Goal: Task Accomplishment & Management: Manage account settings

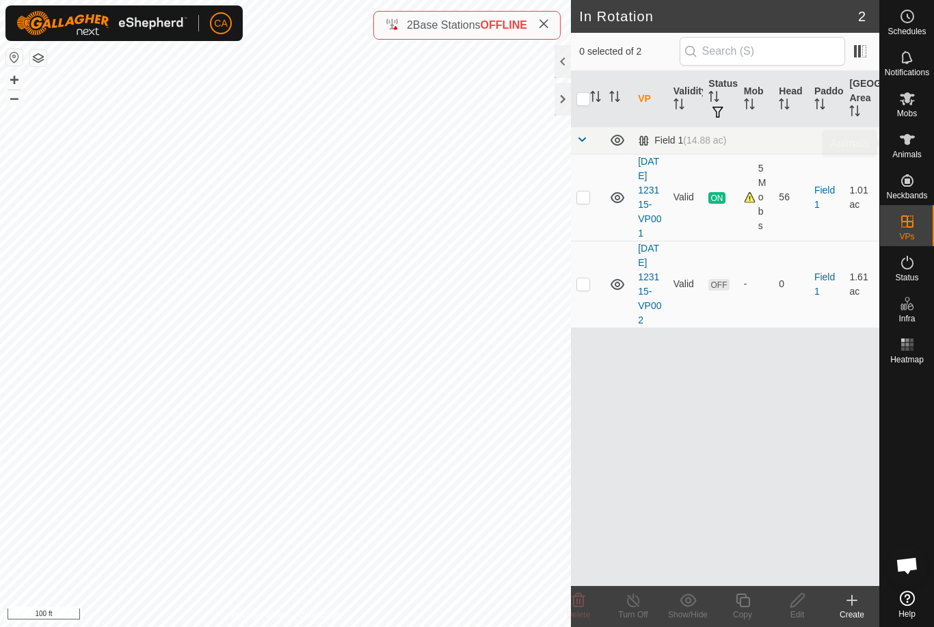
click at [920, 141] on div "Animals" at bounding box center [907, 143] width 54 height 41
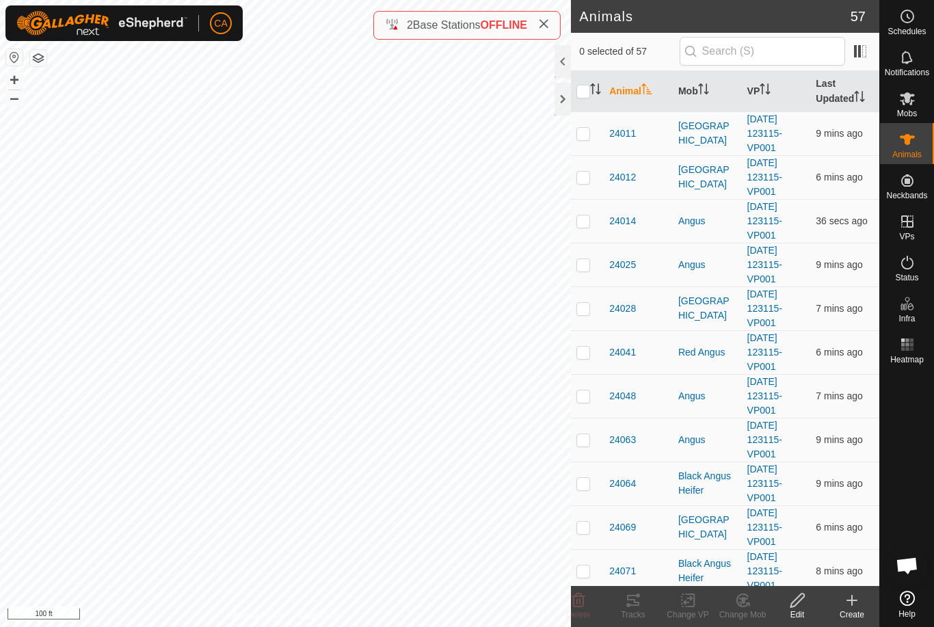
click at [591, 133] on td at bounding box center [587, 133] width 33 height 44
checkbox input "true"
click at [579, 178] on p-checkbox at bounding box center [583, 177] width 14 height 11
checkbox input "true"
click at [575, 222] on td at bounding box center [587, 221] width 33 height 44
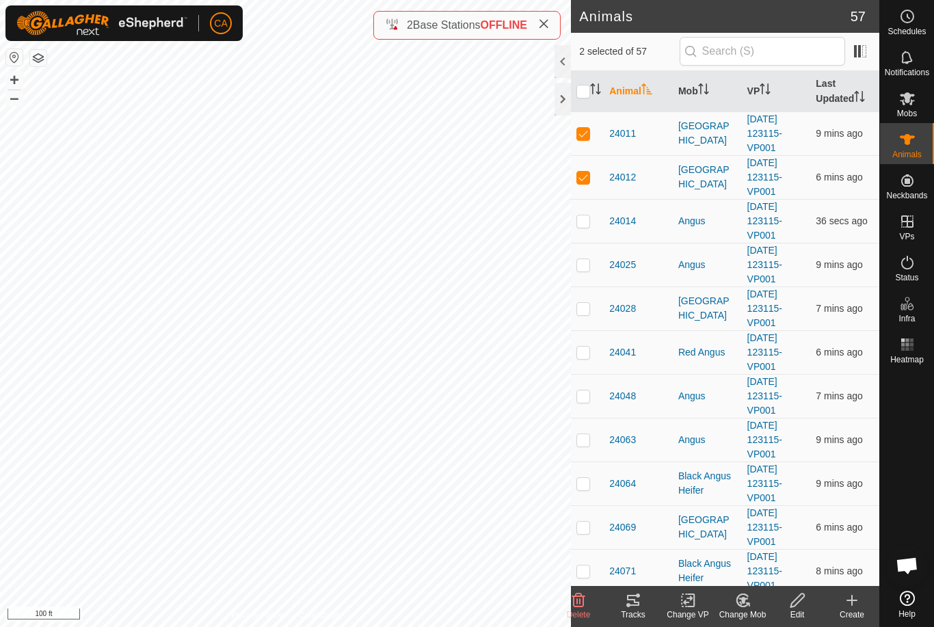
checkbox input "true"
click at [584, 271] on td at bounding box center [587, 265] width 33 height 44
checkbox input "true"
click at [588, 317] on td at bounding box center [587, 308] width 33 height 44
checkbox input "true"
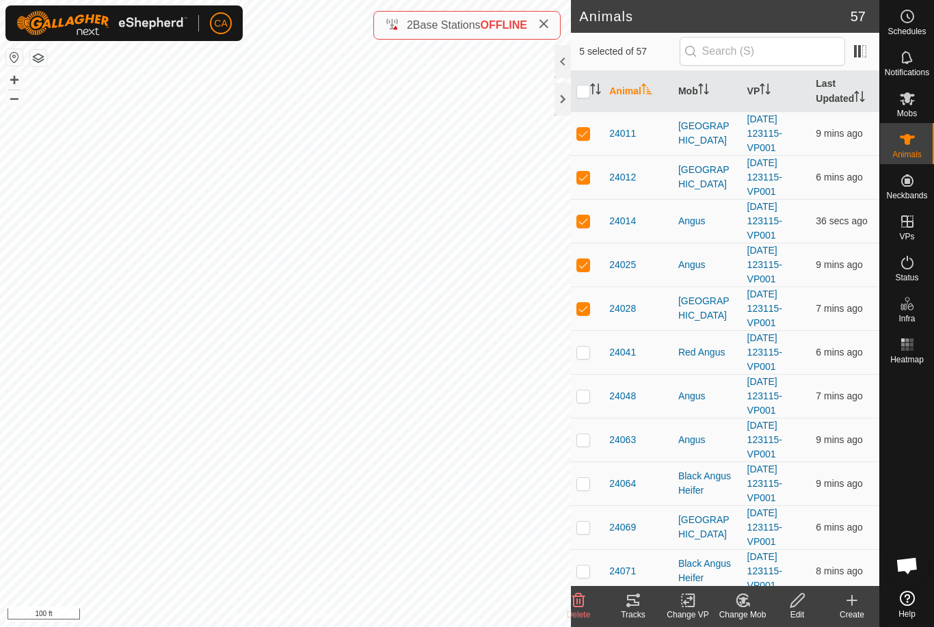
click at [590, 353] on p-checkbox at bounding box center [583, 352] width 14 height 11
click at [583, 357] on p-checkbox at bounding box center [583, 352] width 14 height 11
click at [584, 353] on p-checkbox at bounding box center [583, 352] width 14 height 11
checkbox input "true"
click at [587, 404] on td at bounding box center [587, 396] width 33 height 44
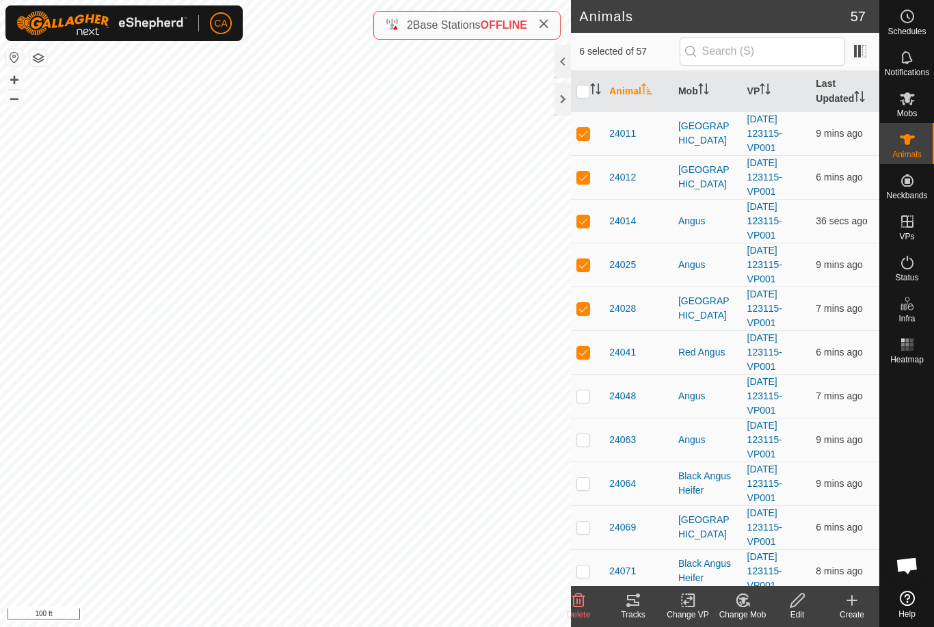
checkbox input "true"
click at [588, 446] on td at bounding box center [587, 440] width 33 height 44
checkbox input "true"
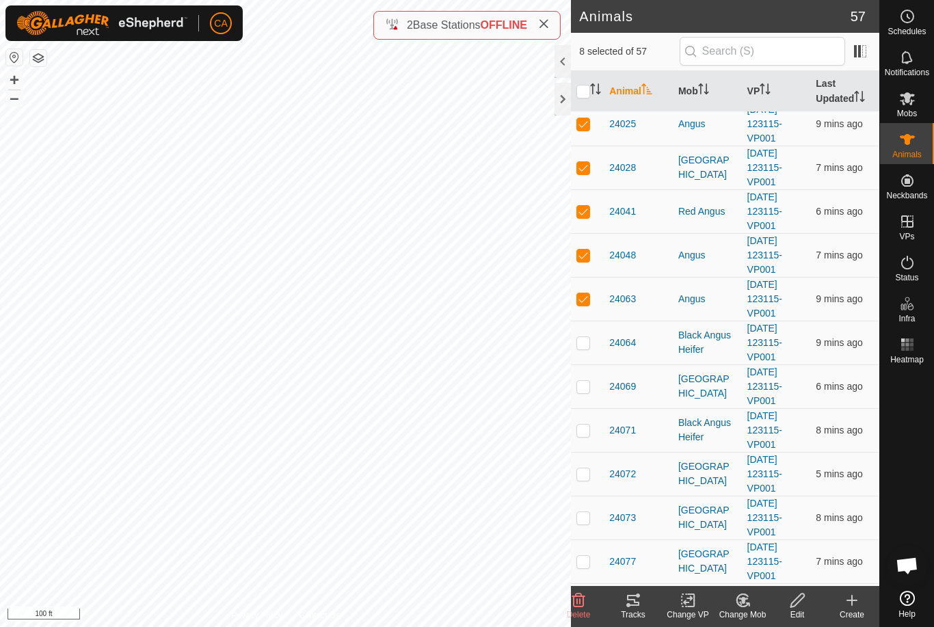
scroll to position [182, 0]
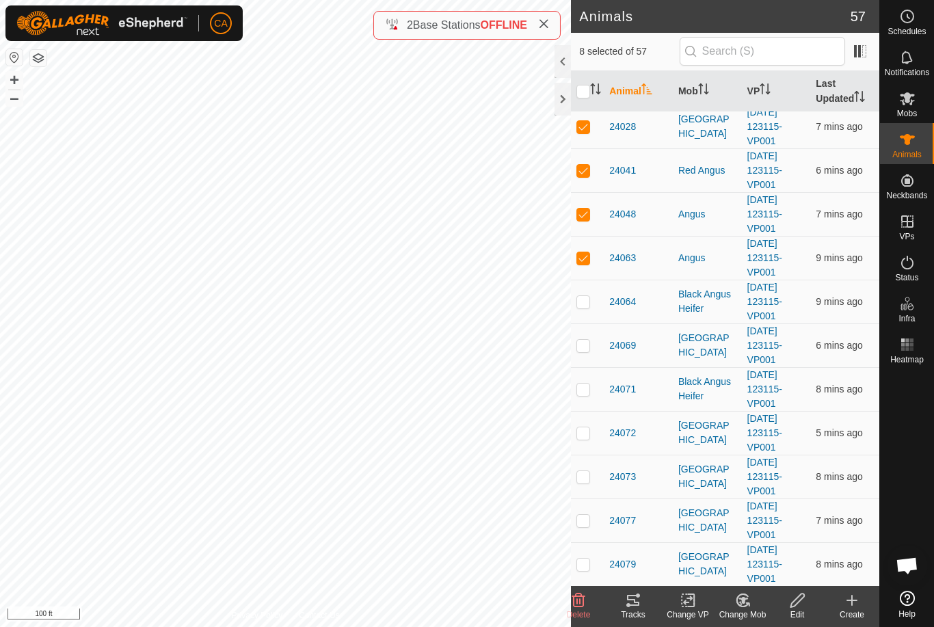
click at [586, 355] on td at bounding box center [587, 345] width 33 height 44
checkbox input "true"
click at [576, 431] on td at bounding box center [587, 433] width 33 height 44
checkbox input "true"
click at [595, 477] on td at bounding box center [587, 477] width 33 height 44
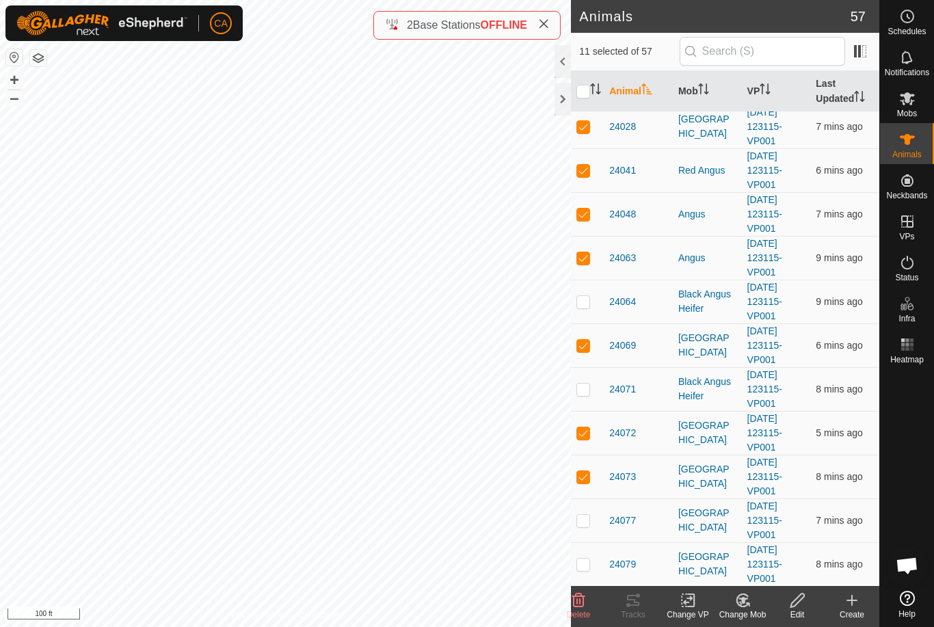
click at [589, 488] on td at bounding box center [587, 477] width 33 height 44
checkbox input "false"
click at [625, 617] on div "Tracks" at bounding box center [633, 614] width 55 height 12
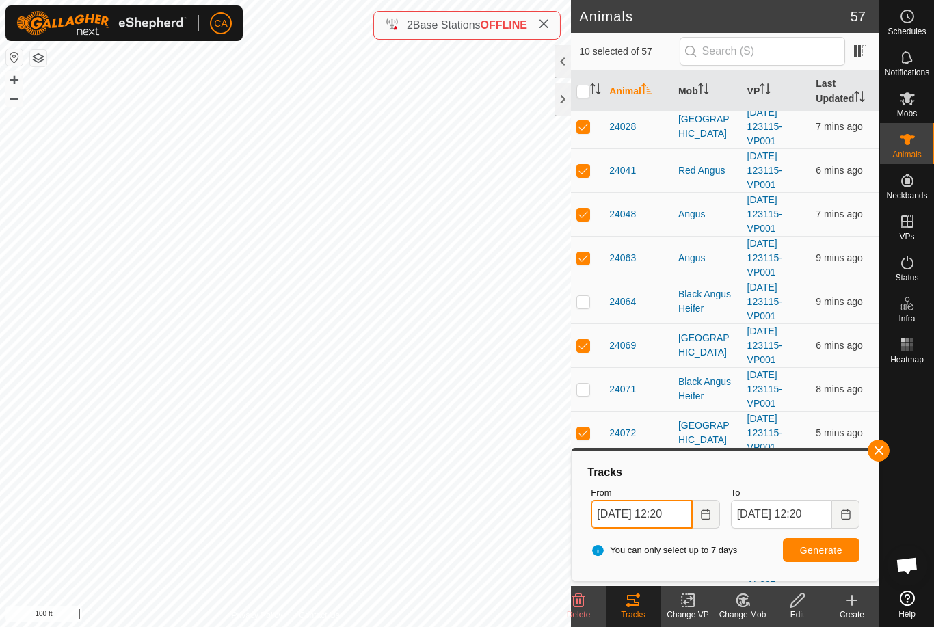
click at [690, 515] on input "[DATE] 12:20" at bounding box center [641, 514] width 101 height 29
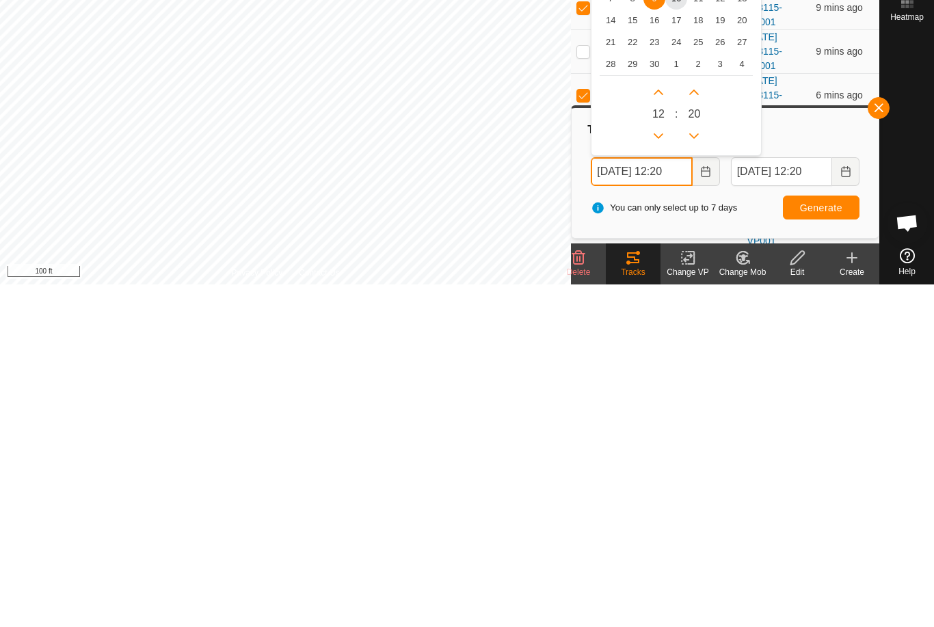
scroll to position [90, 0]
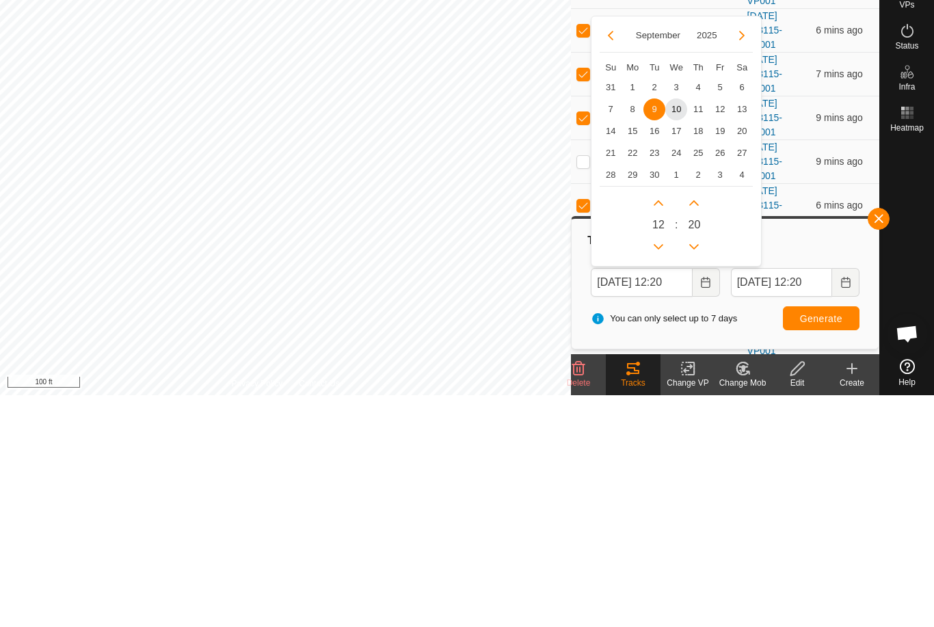
click at [667, 308] on span "3" at bounding box center [676, 319] width 22 height 22
type input "[DATE] 12:20"
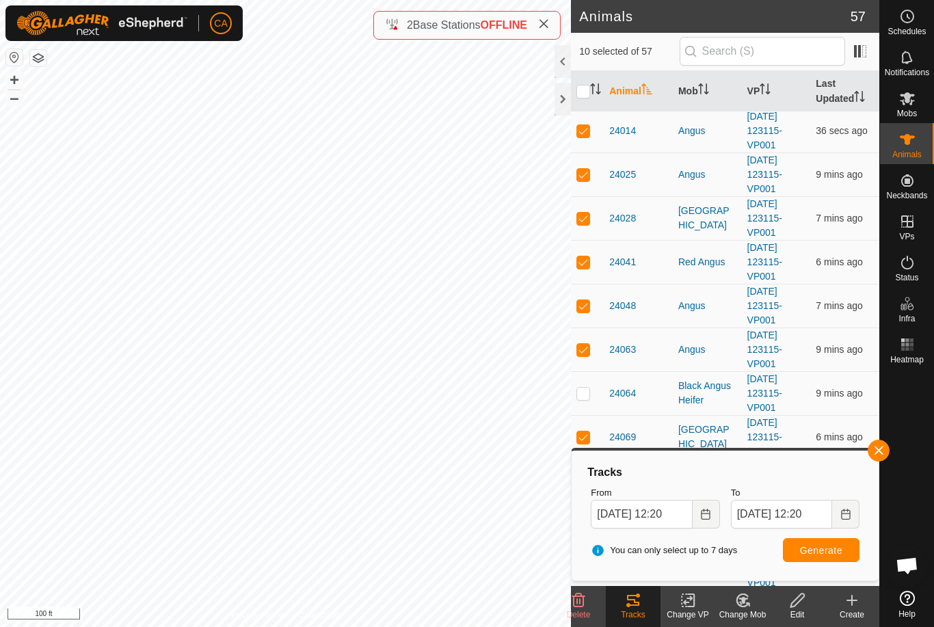
click at [819, 556] on button "Generate" at bounding box center [821, 550] width 77 height 24
click at [582, 90] on input "checkbox" at bounding box center [583, 92] width 14 height 14
checkbox input "true"
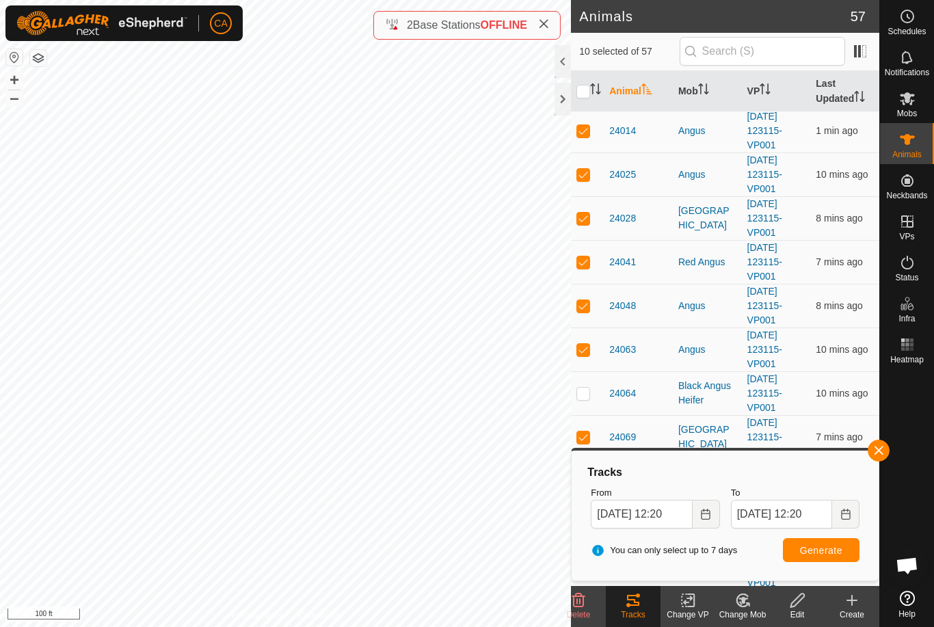
checkbox input "true"
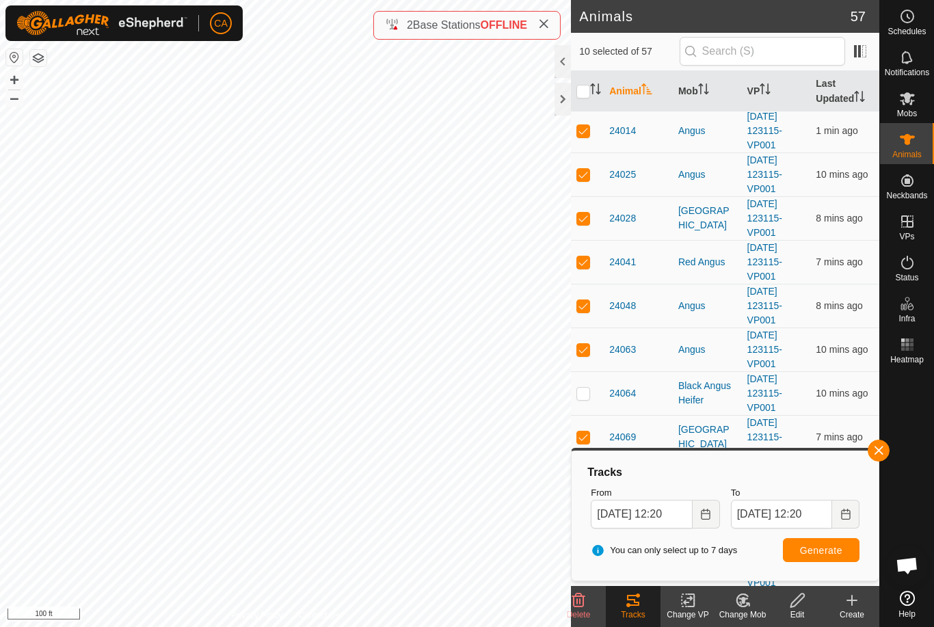
checkbox input "true"
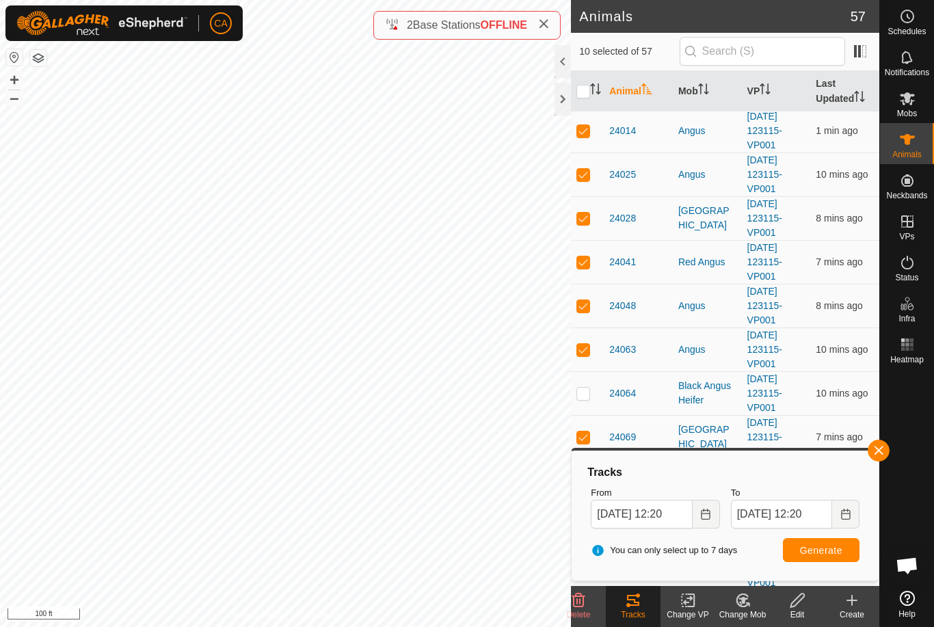
checkbox input "true"
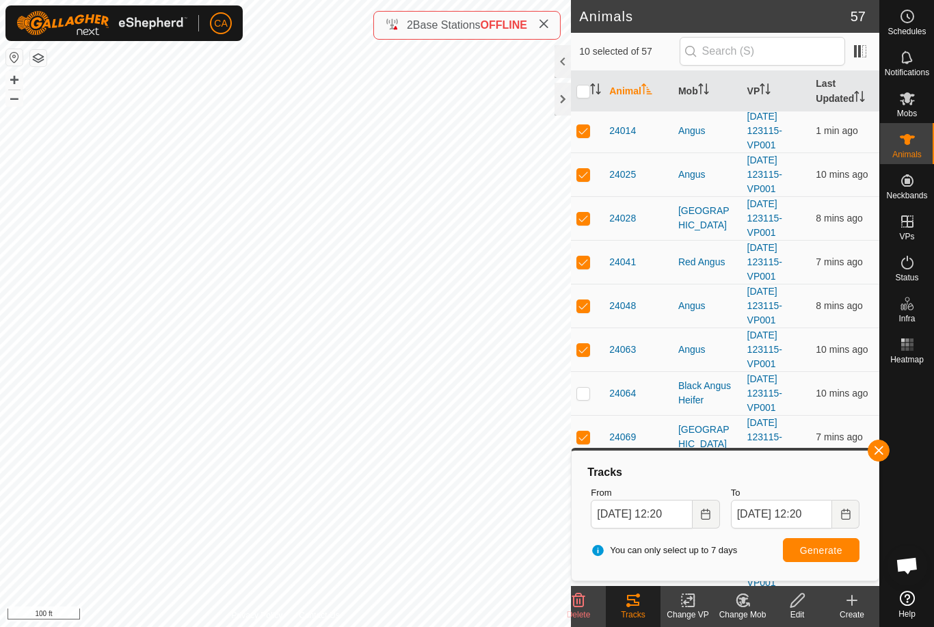
checkbox input "true"
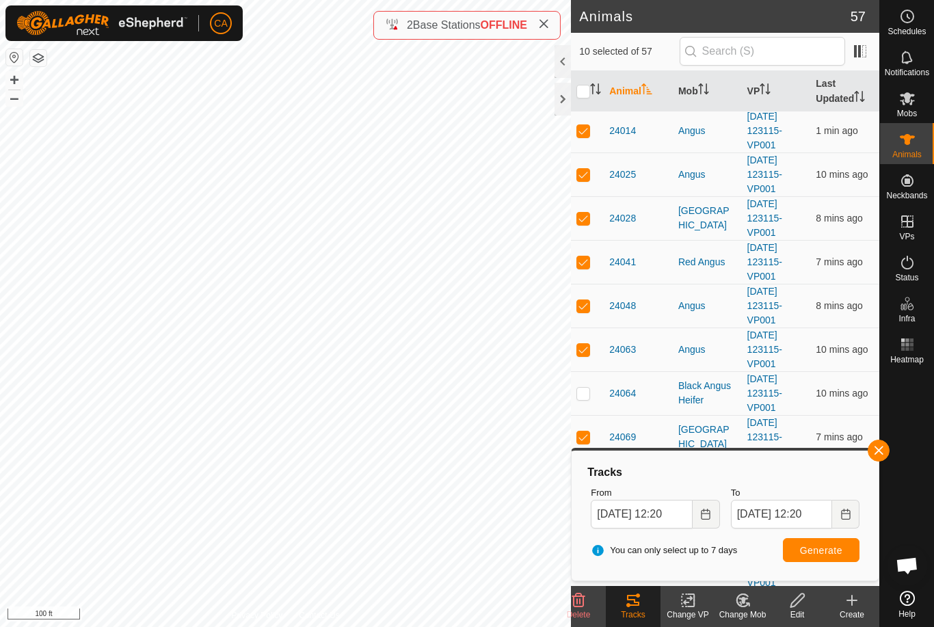
checkbox input "true"
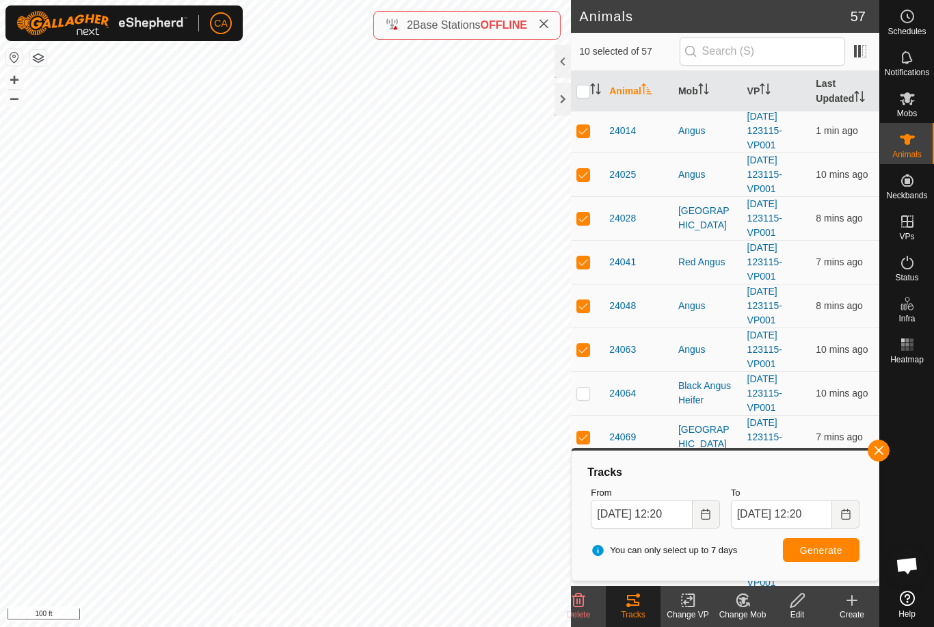
checkbox input "true"
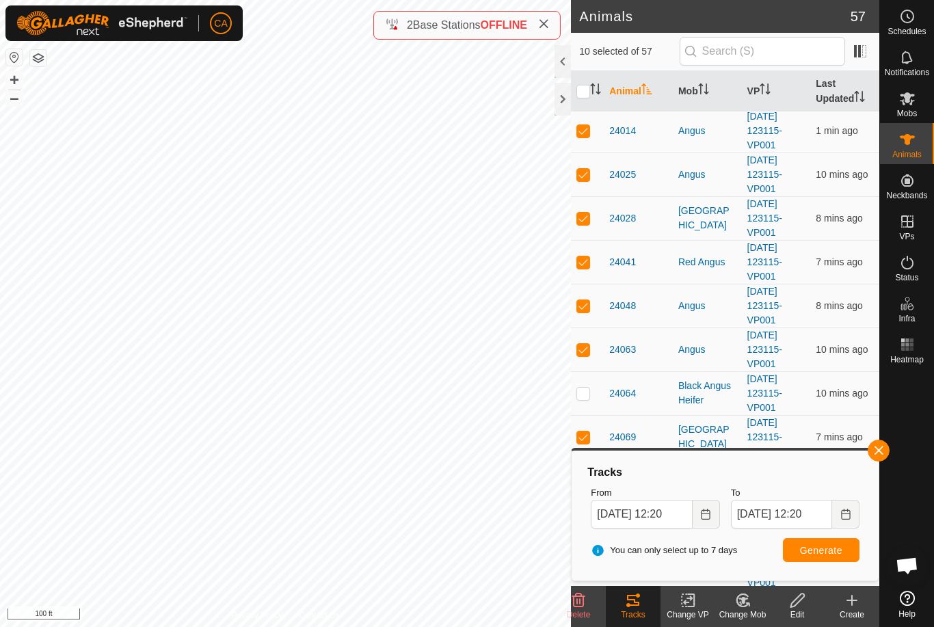
checkbox input "true"
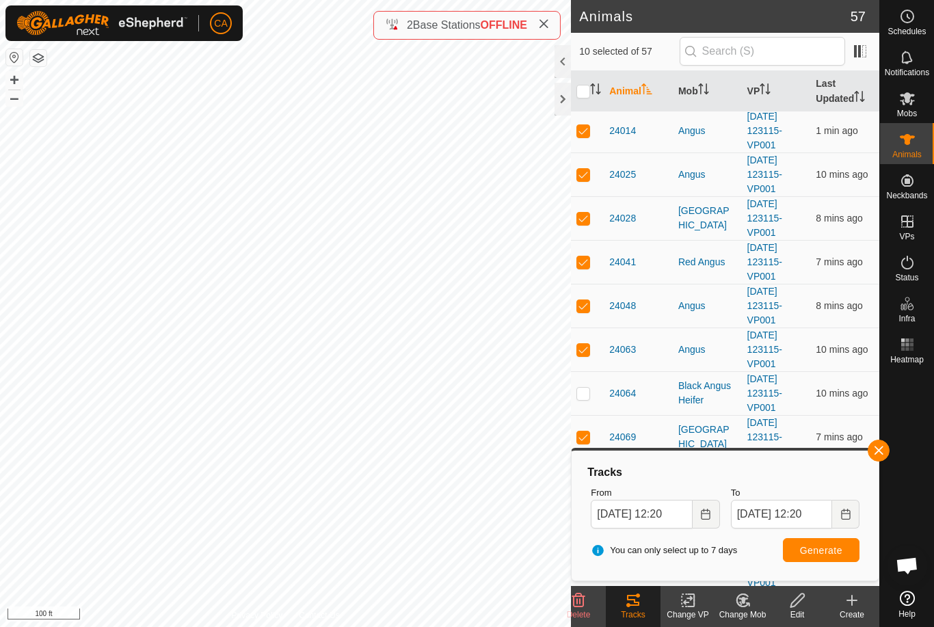
checkbox input "true"
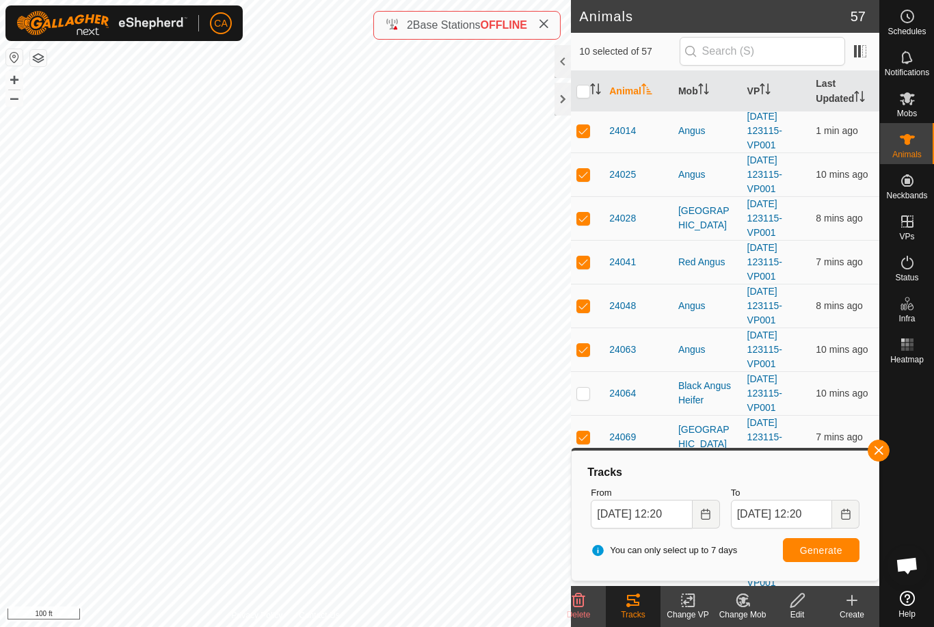
checkbox input "true"
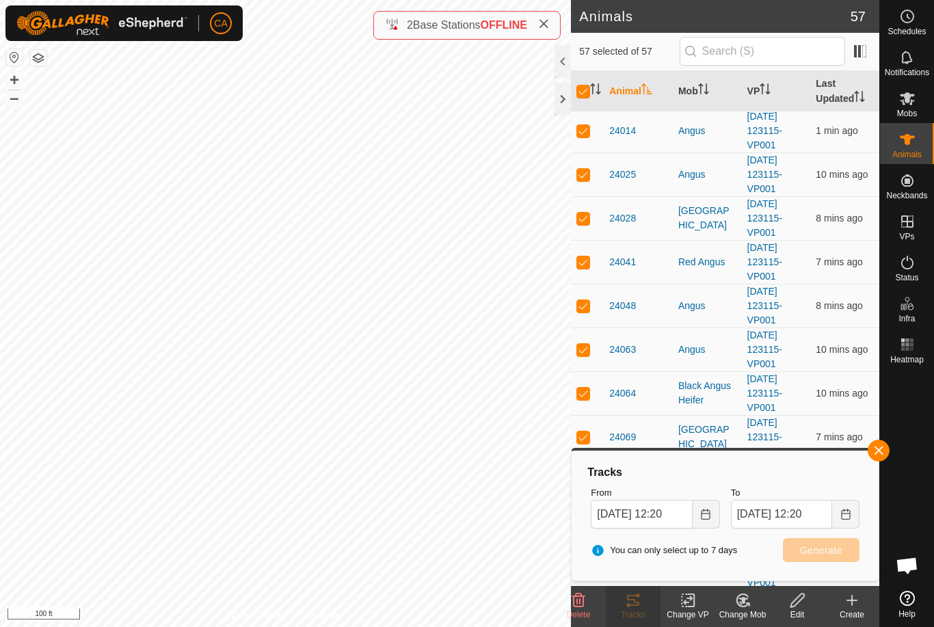
click at [581, 90] on input "checkbox" at bounding box center [583, 92] width 14 height 14
checkbox input "false"
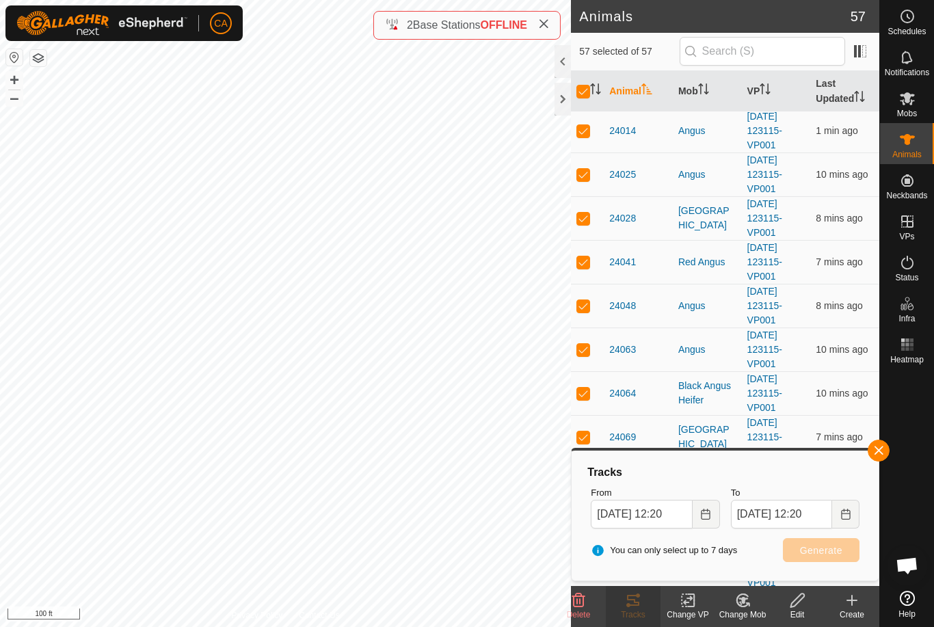
checkbox input "false"
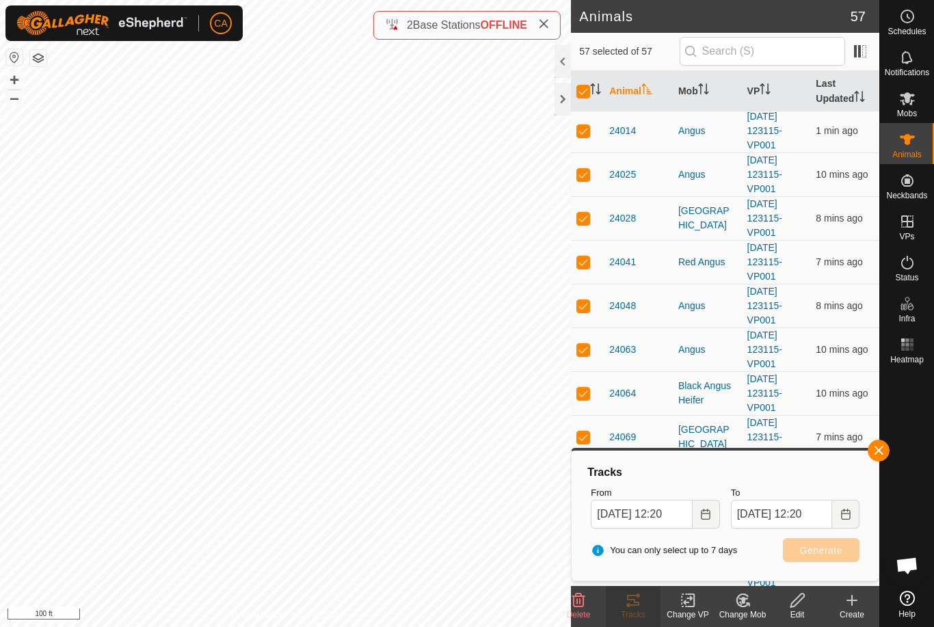
checkbox input "false"
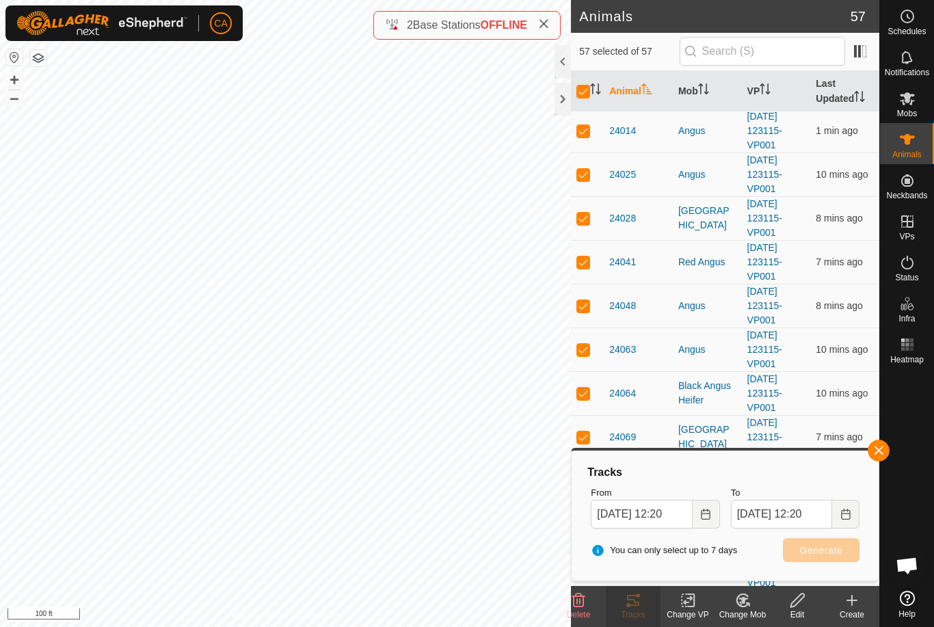
checkbox input "false"
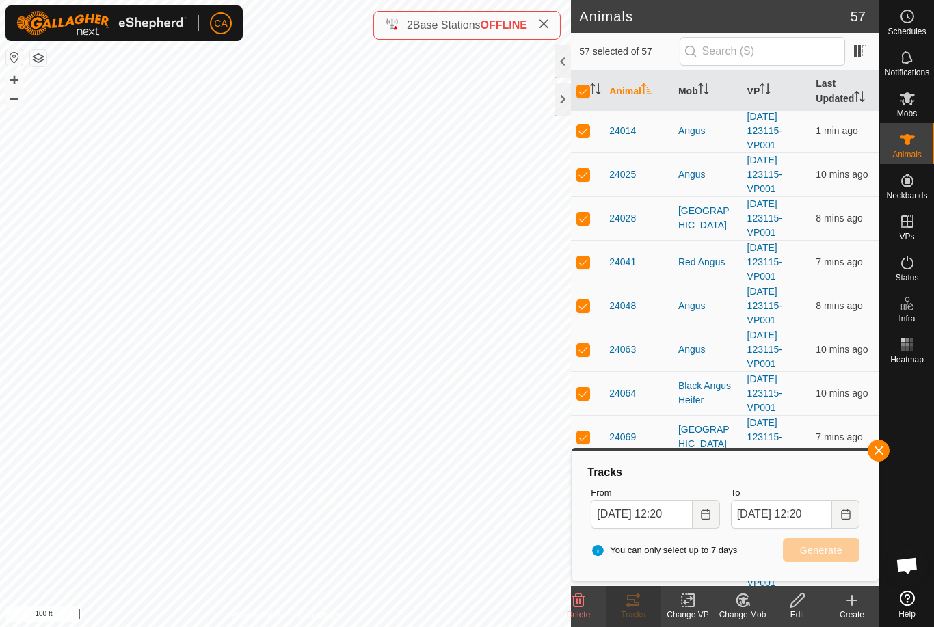
checkbox input "false"
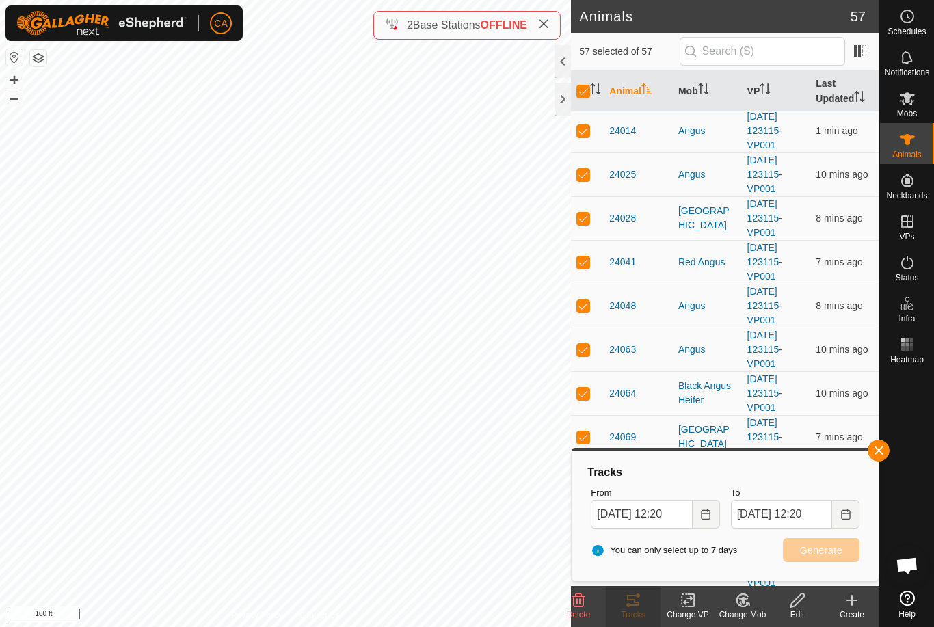
checkbox input "false"
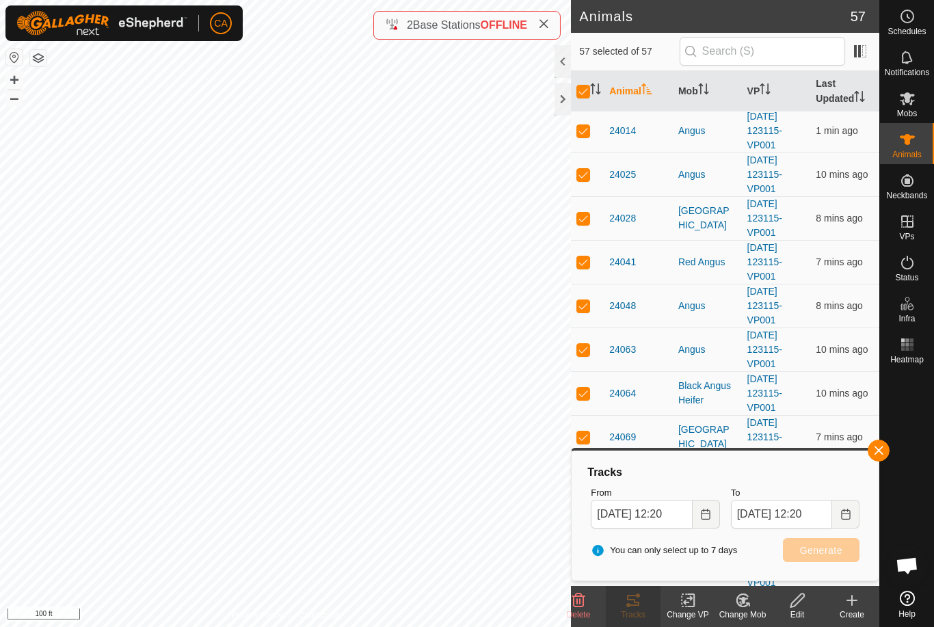
checkbox input "false"
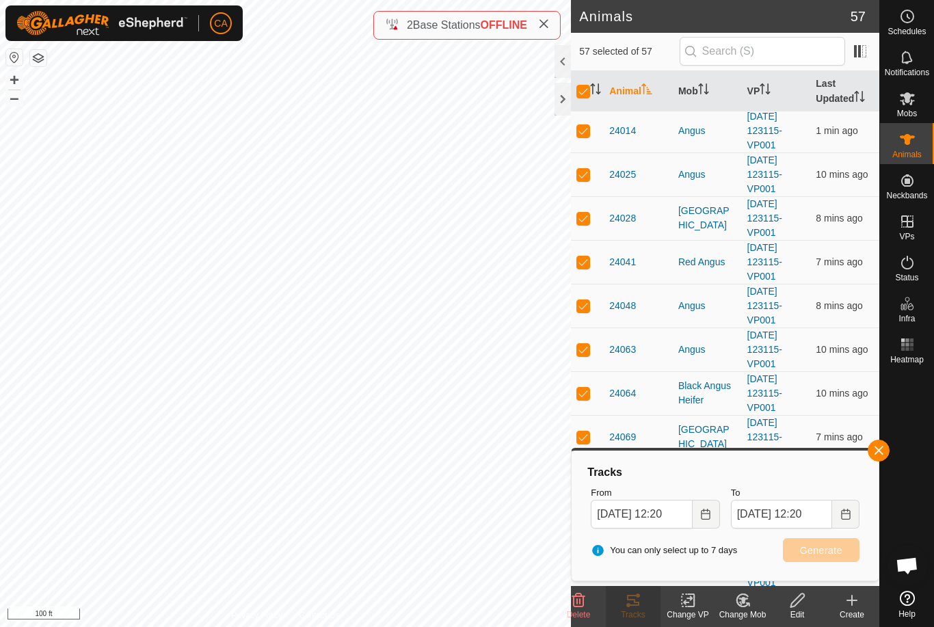
checkbox input "false"
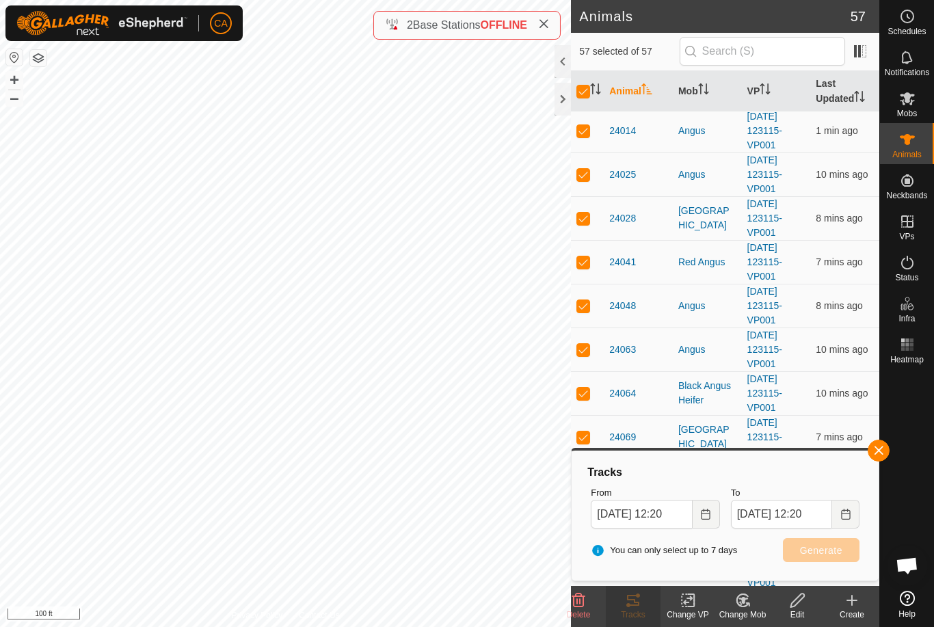
checkbox input "false"
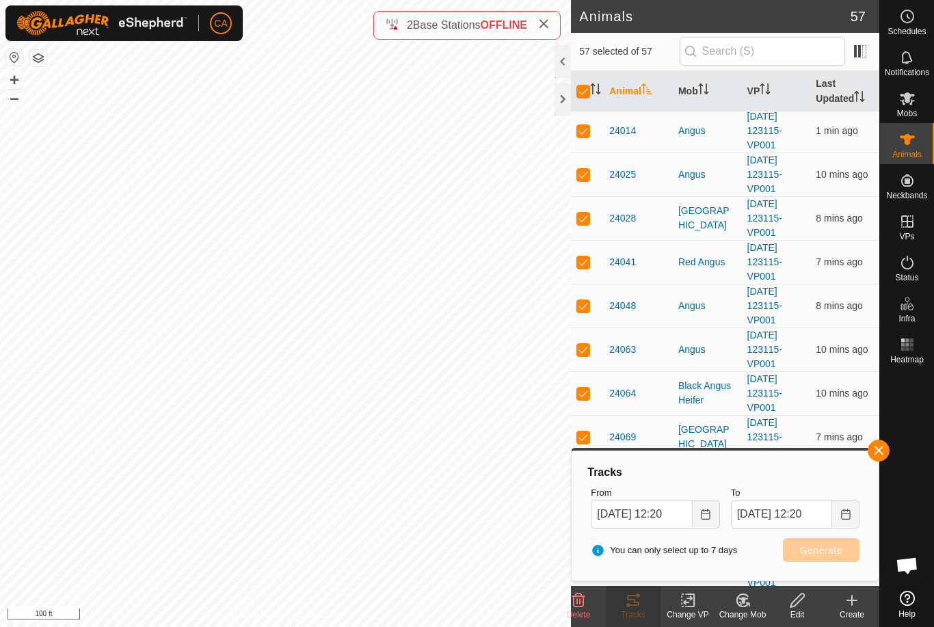
checkbox input "false"
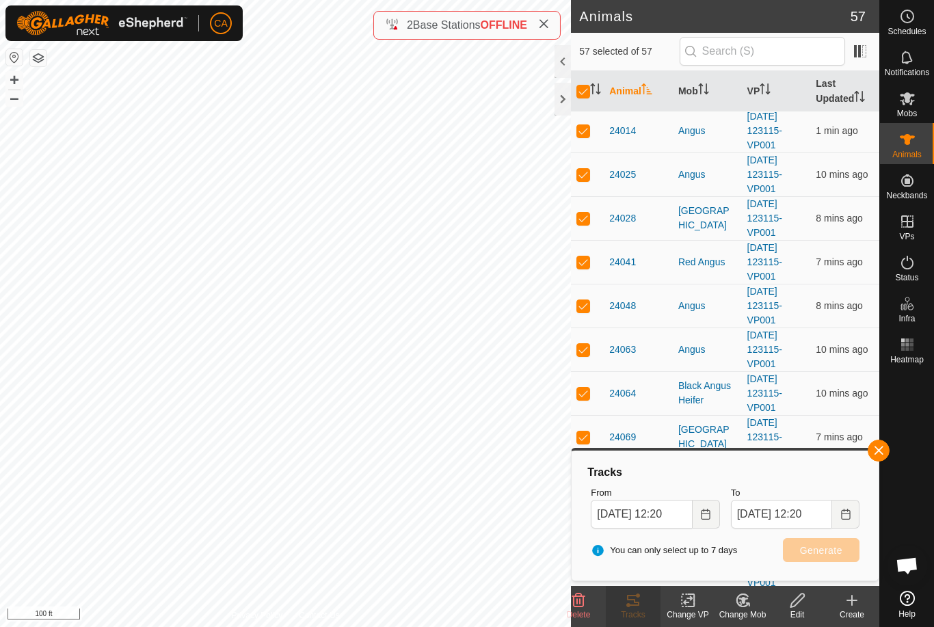
checkbox input "false"
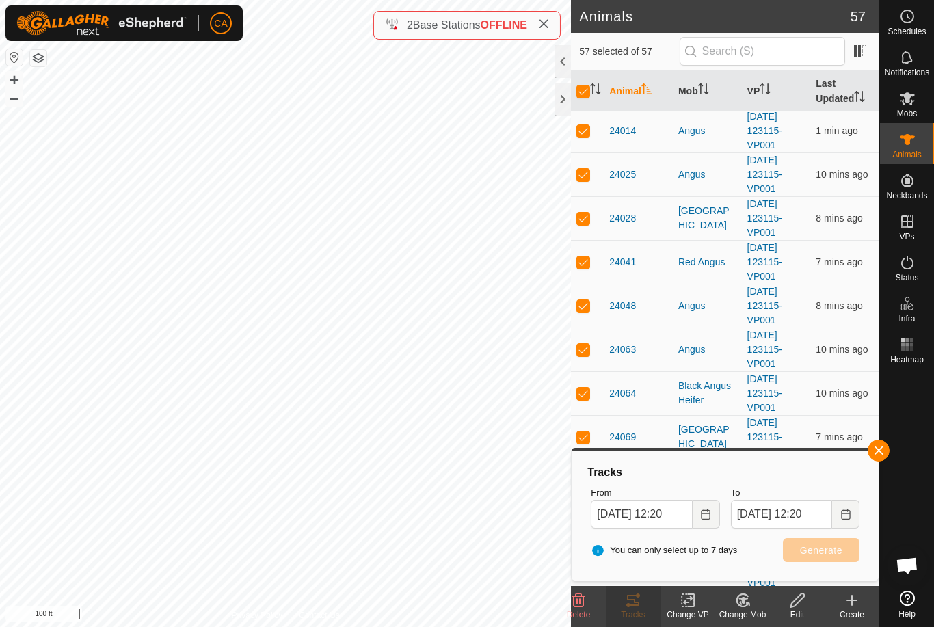
checkbox input "false"
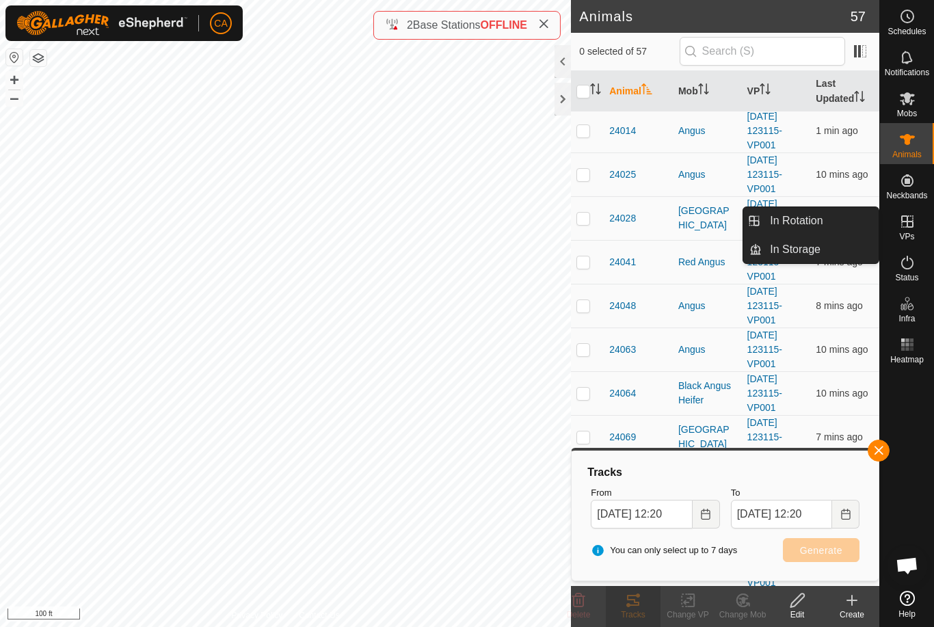
click at [836, 221] on link "In Rotation" at bounding box center [820, 220] width 117 height 27
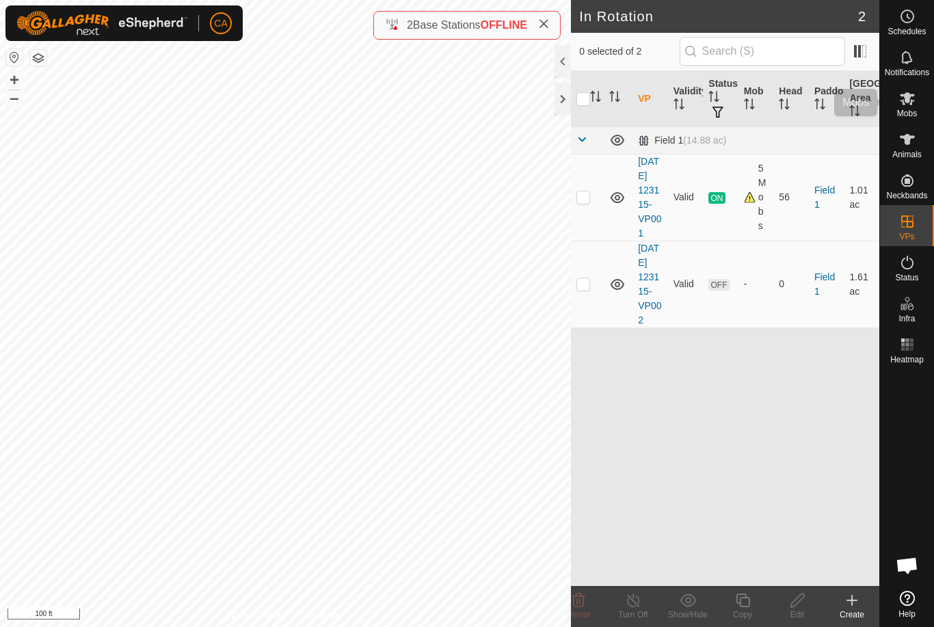
click at [906, 111] on span "Mobs" at bounding box center [907, 113] width 20 height 8
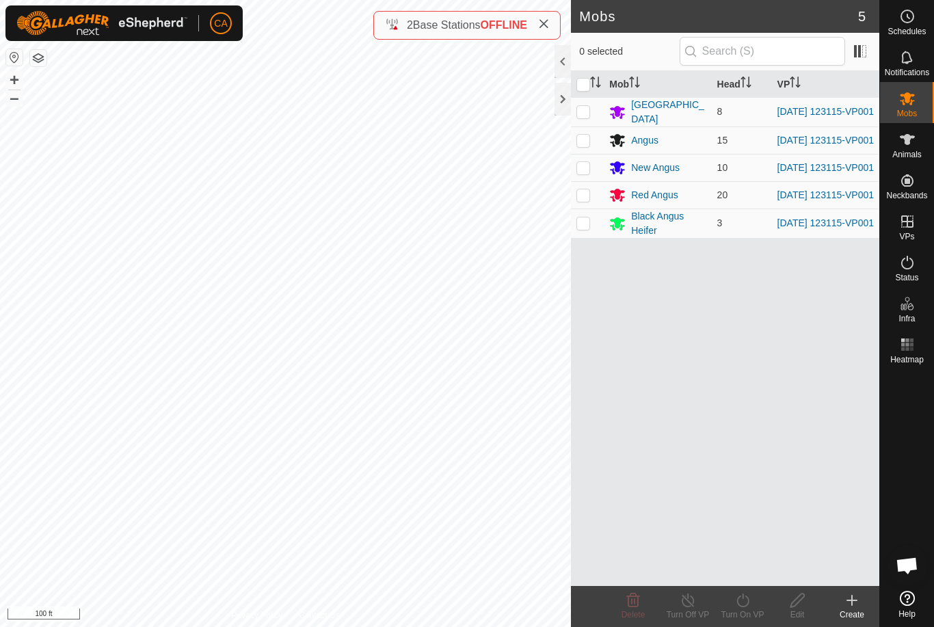
click at [587, 85] on input "checkbox" at bounding box center [583, 85] width 14 height 14
checkbox input "true"
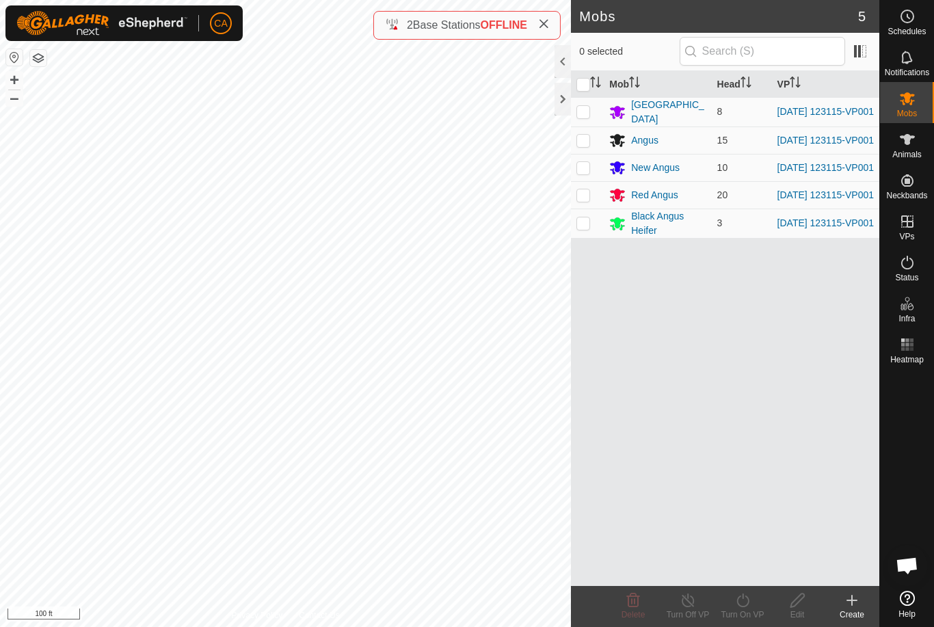
checkbox input "true"
click at [748, 601] on icon at bounding box center [742, 600] width 17 height 16
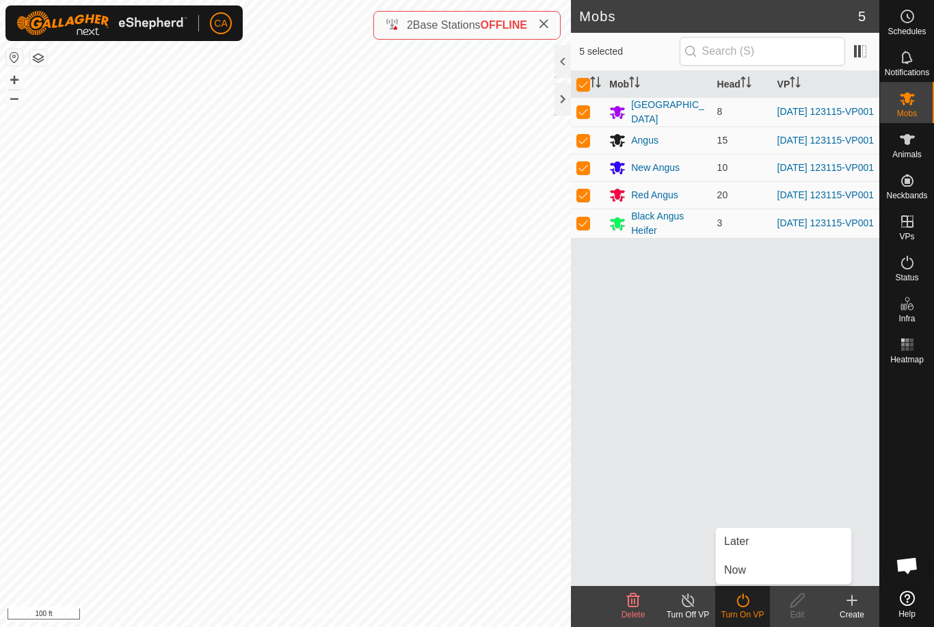
click at [756, 572] on link "Now" at bounding box center [783, 569] width 135 height 27
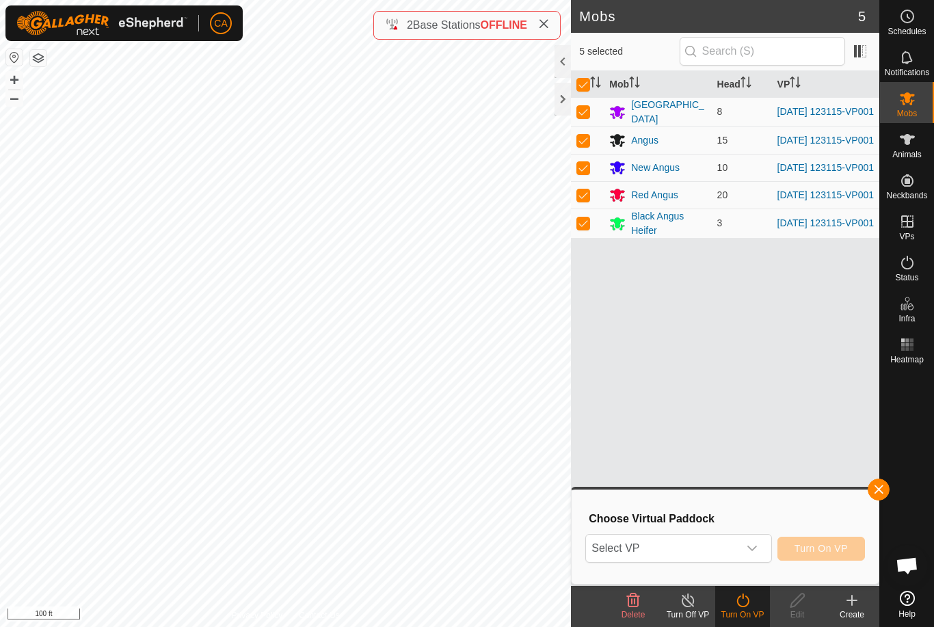
click at [723, 558] on span "Select VP" at bounding box center [662, 548] width 152 height 27
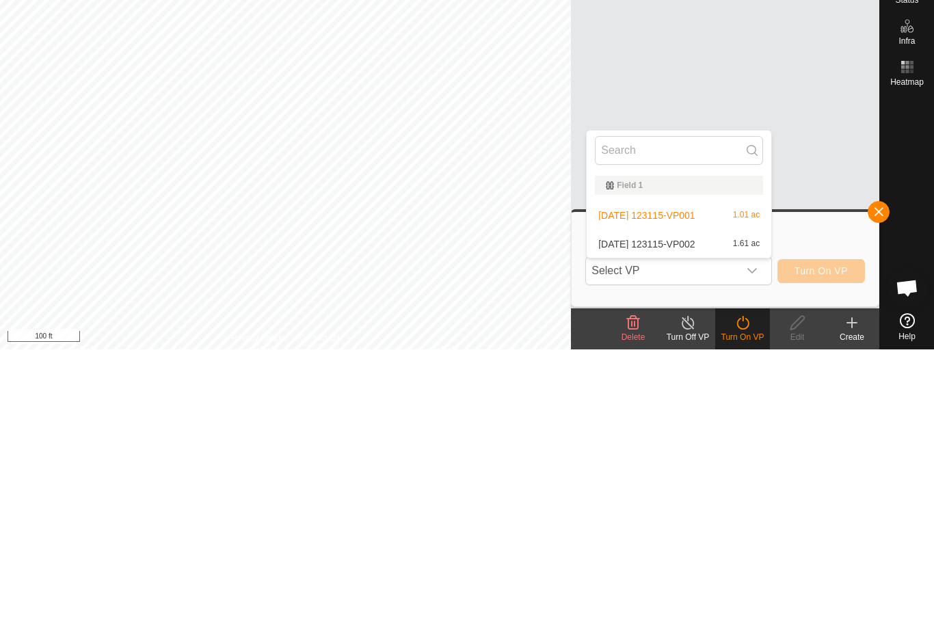
click at [695, 517] on span "[DATE] 123115-VP002" at bounding box center [646, 522] width 96 height 10
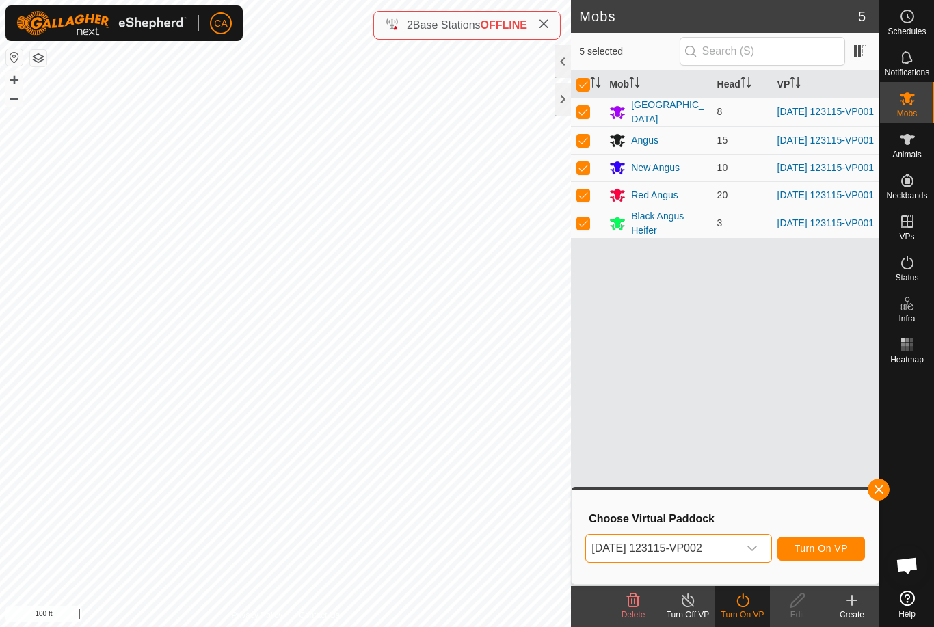
click at [822, 550] on span "Turn On VP" at bounding box center [820, 548] width 53 height 11
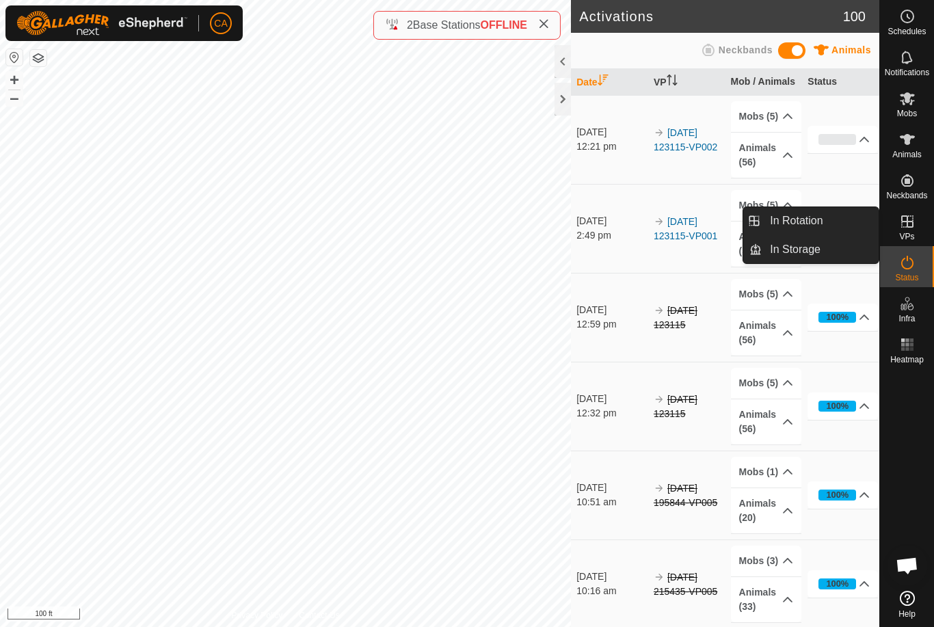
click at [834, 224] on link "In Rotation" at bounding box center [820, 220] width 117 height 27
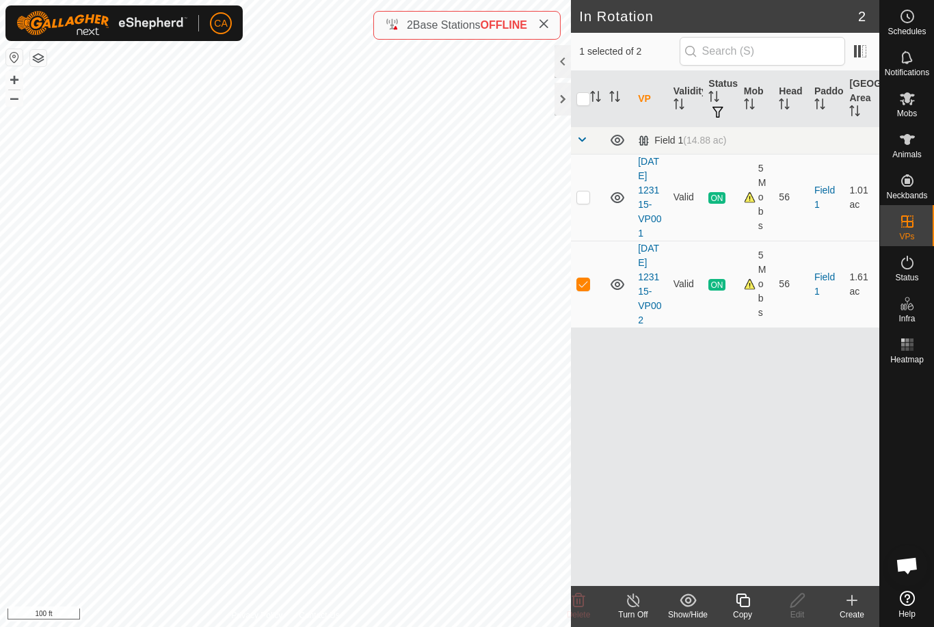
click at [751, 611] on div "Copy" at bounding box center [742, 614] width 55 height 12
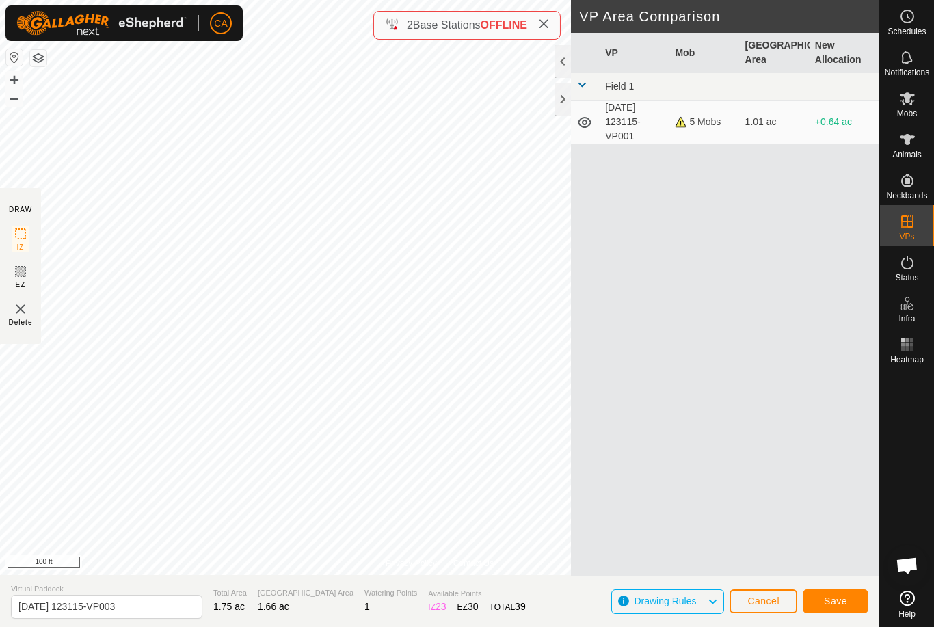
click at [823, 602] on button "Save" at bounding box center [836, 601] width 66 height 24
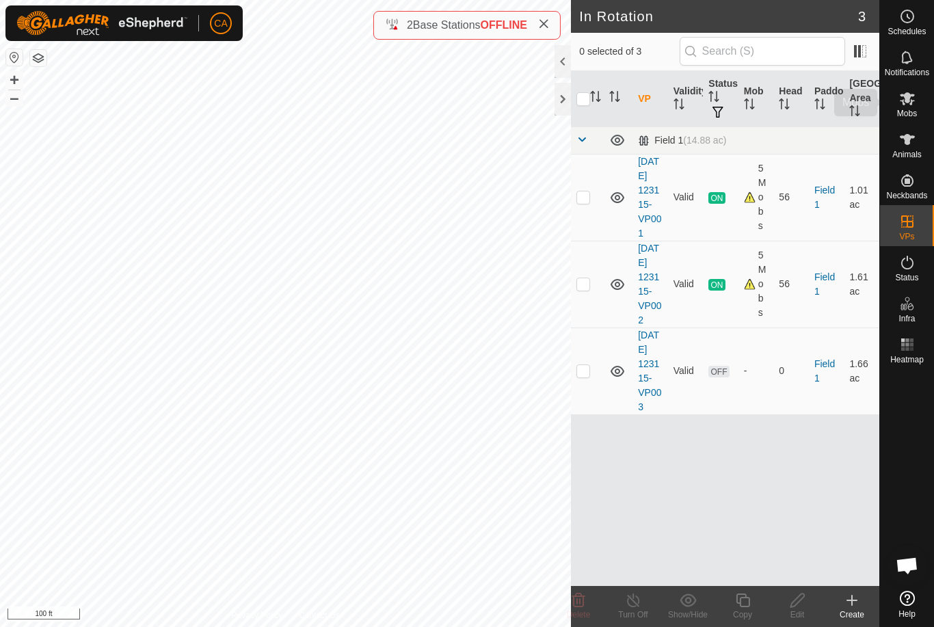
click at [912, 105] on icon at bounding box center [907, 98] width 16 height 16
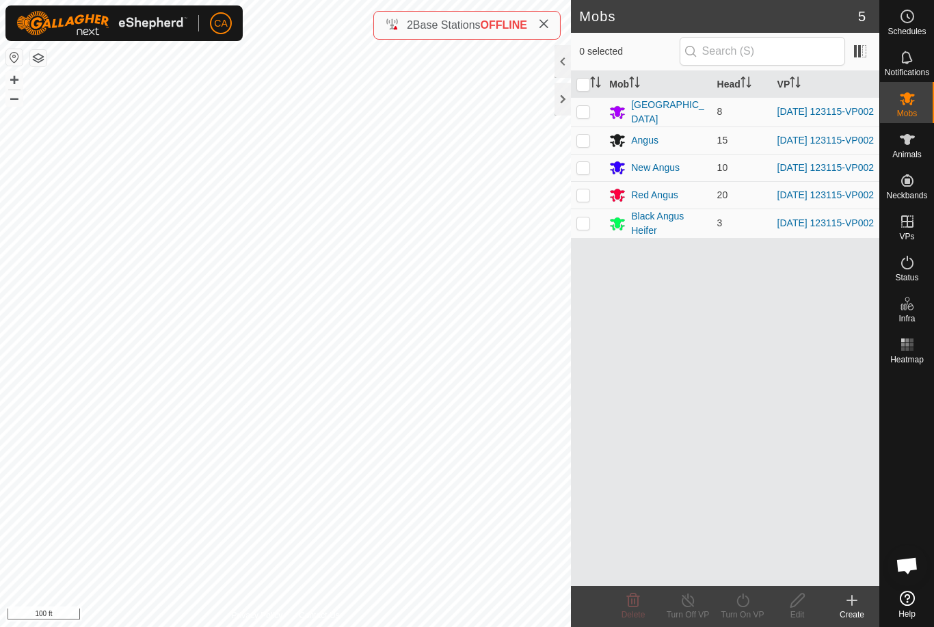
click at [570, 66] on div at bounding box center [562, 61] width 16 height 33
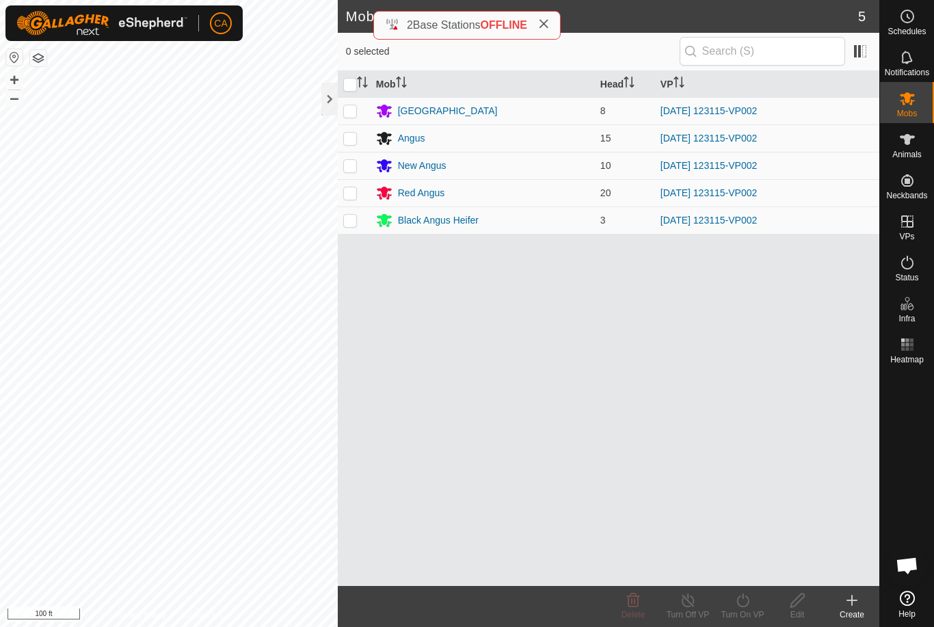
click at [351, 82] on input "checkbox" at bounding box center [350, 85] width 14 height 14
checkbox input "true"
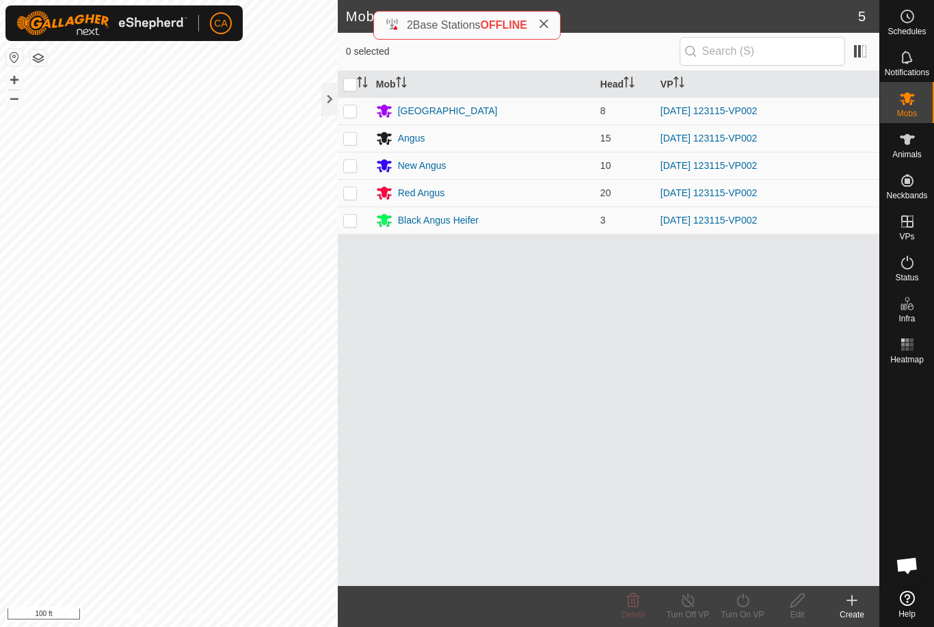
checkbox input "true"
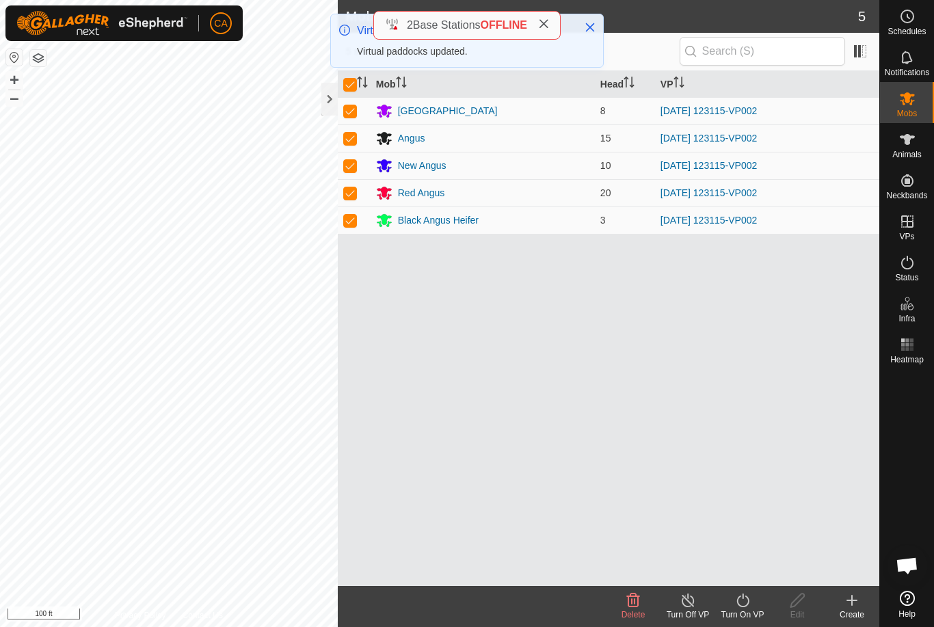
click at [742, 604] on icon at bounding box center [742, 600] width 17 height 16
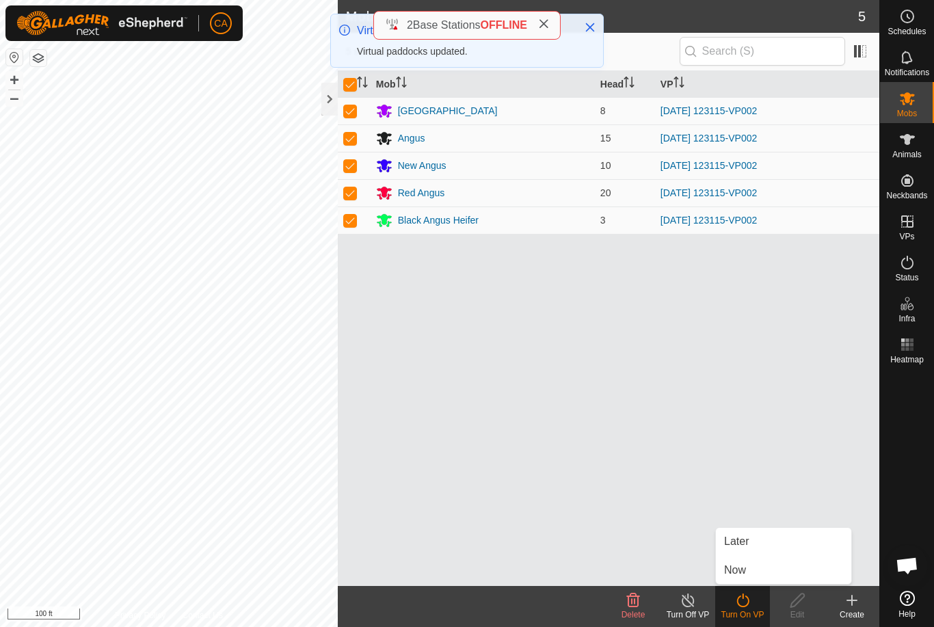
click at [747, 576] on link "Now" at bounding box center [783, 569] width 135 height 27
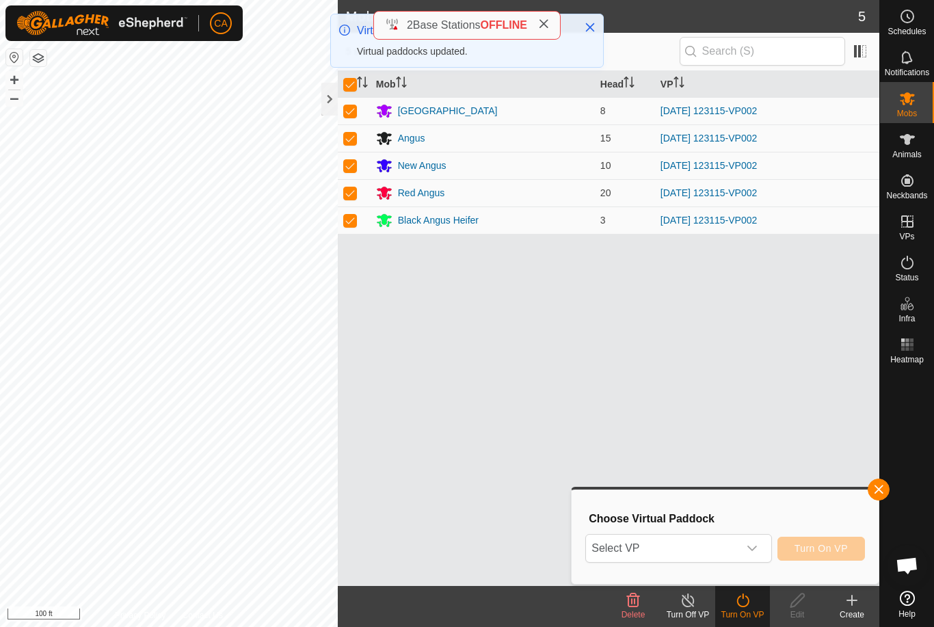
click at [694, 549] on span "Select VP" at bounding box center [662, 548] width 152 height 27
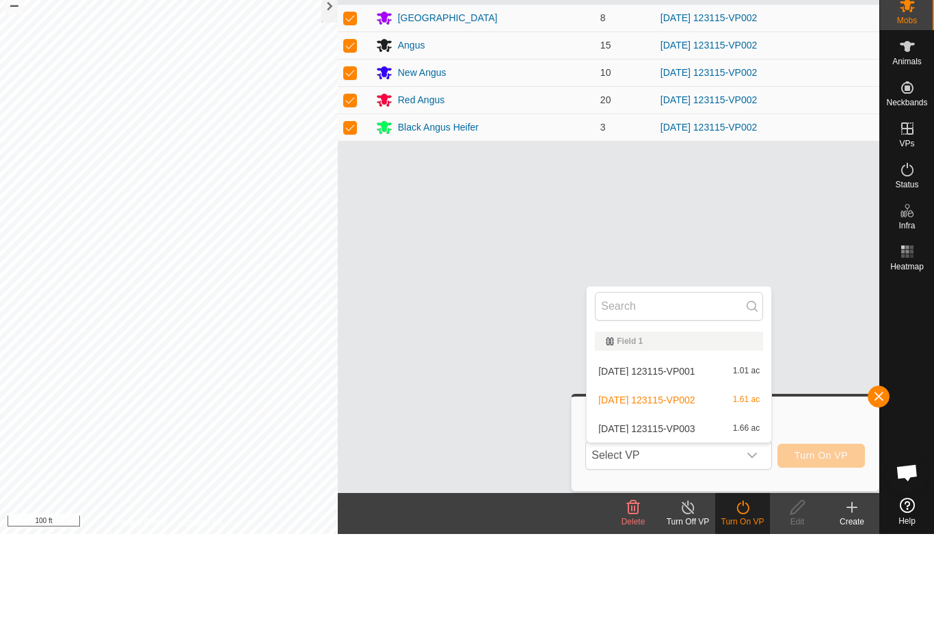
click at [695, 517] on span "[DATE] 123115-VP003" at bounding box center [646, 522] width 96 height 10
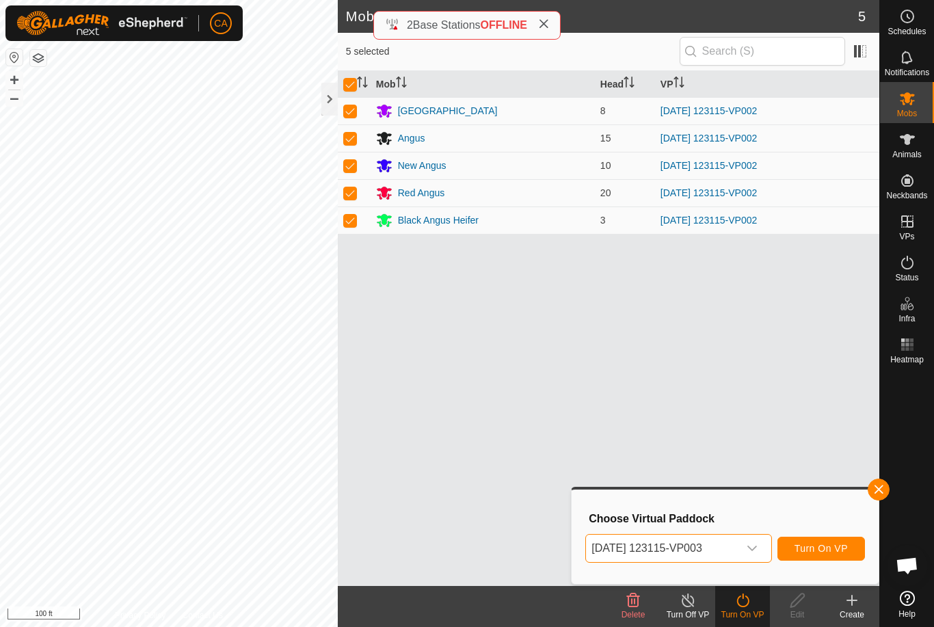
click at [816, 560] on button "Turn On VP" at bounding box center [821, 549] width 88 height 24
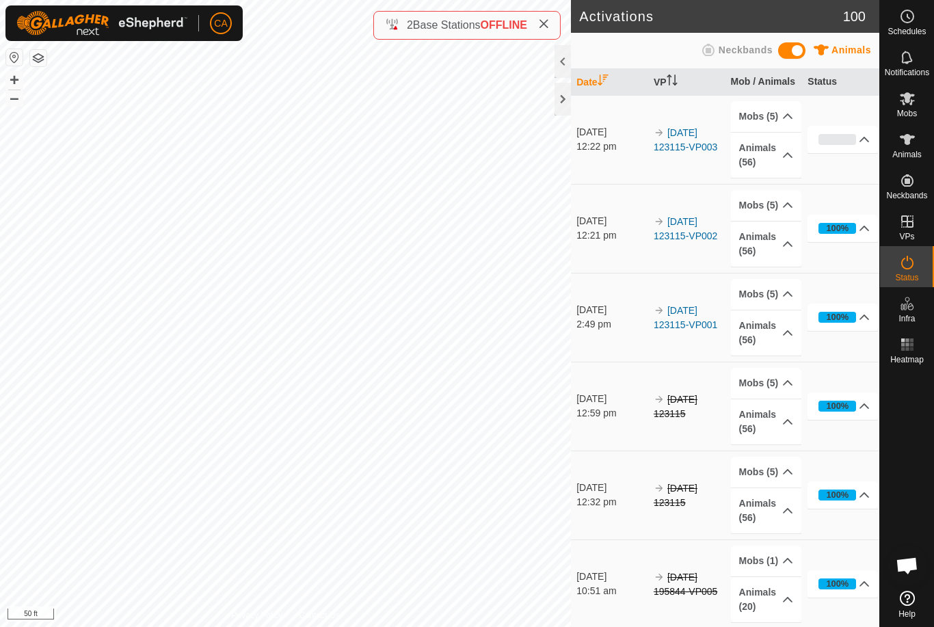
click at [556, 16] on div "2 Base Stations OFFLINE" at bounding box center [466, 25] width 187 height 29
click at [545, 23] on icon at bounding box center [543, 23] width 11 height 11
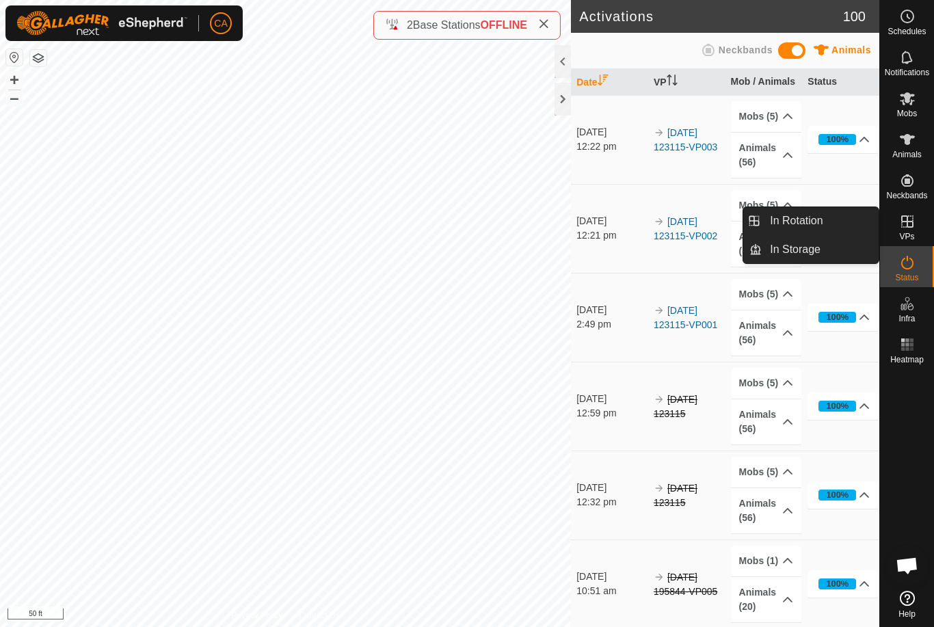
click at [832, 221] on link "In Rotation" at bounding box center [820, 220] width 117 height 27
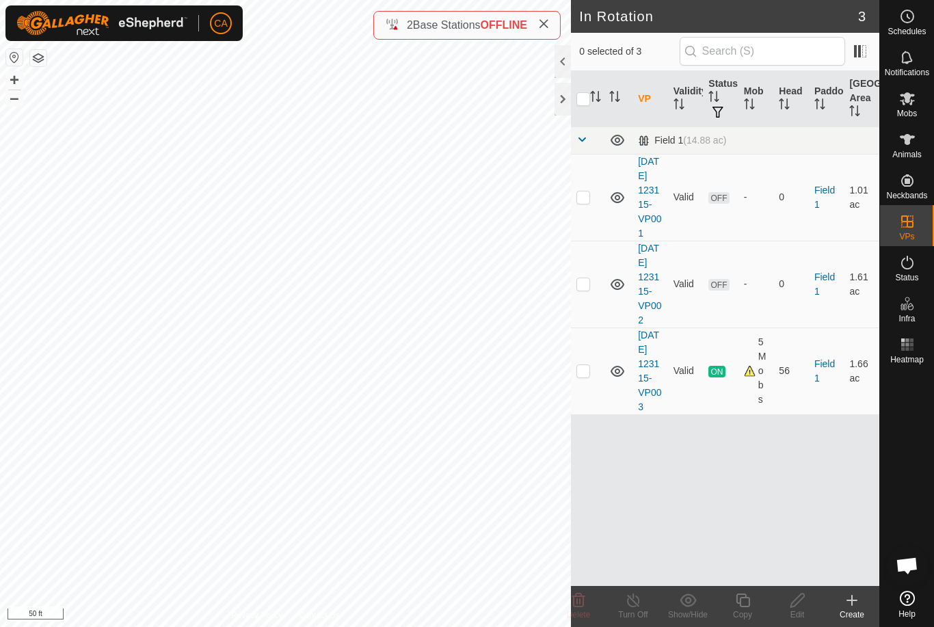
click at [591, 305] on td at bounding box center [587, 284] width 33 height 87
click at [583, 606] on icon at bounding box center [578, 600] width 13 height 14
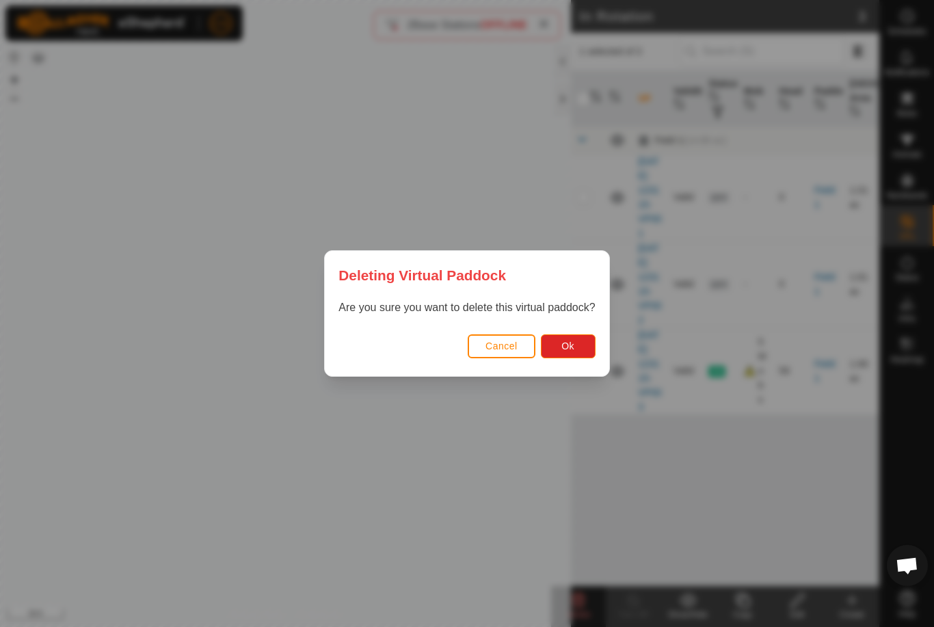
click at [576, 338] on button "Ok" at bounding box center [568, 346] width 55 height 24
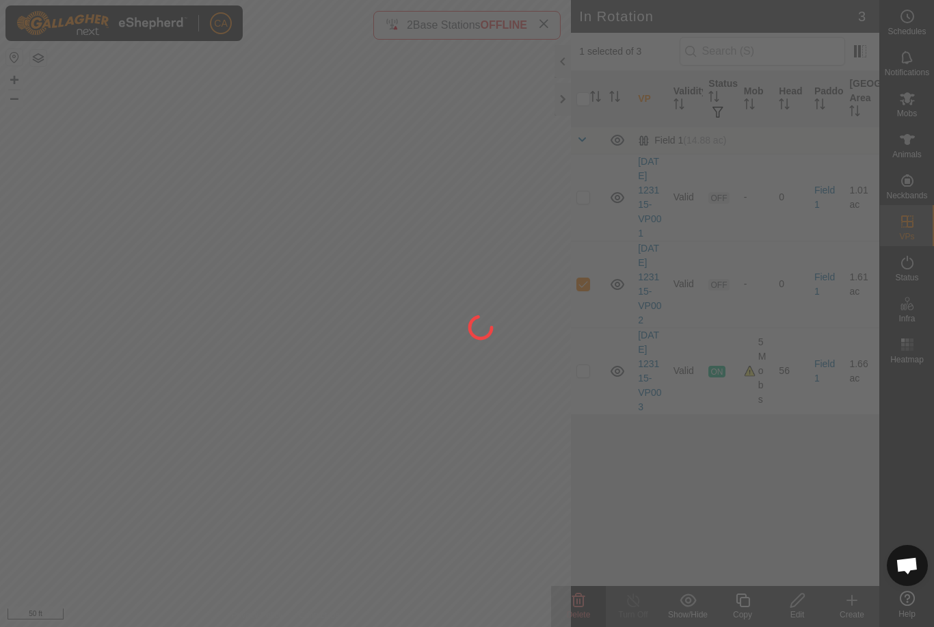
checkbox input "false"
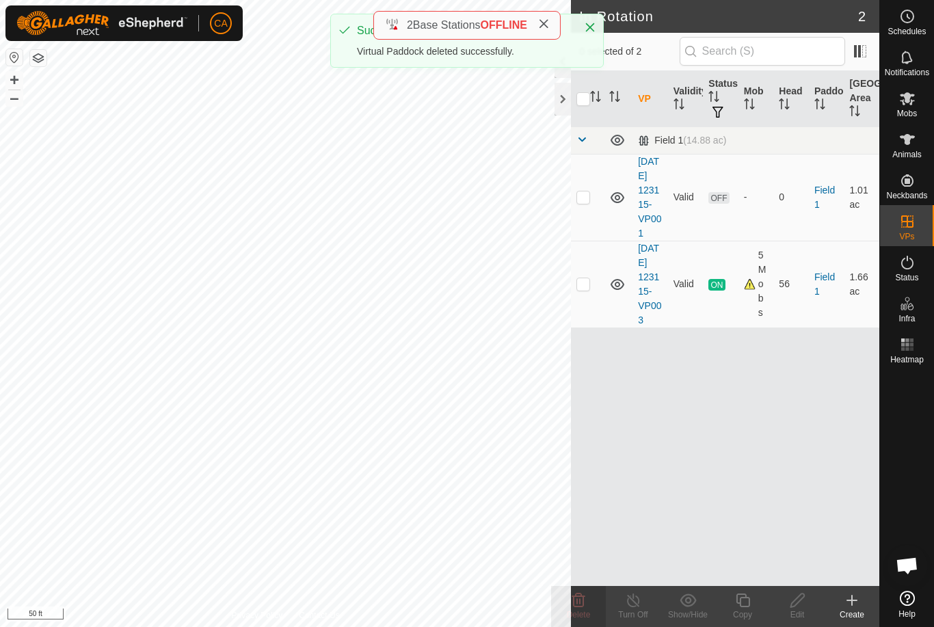
click at [581, 202] on p-checkbox at bounding box center [583, 196] width 14 height 11
click at [587, 600] on delete-svg-icon at bounding box center [578, 600] width 55 height 16
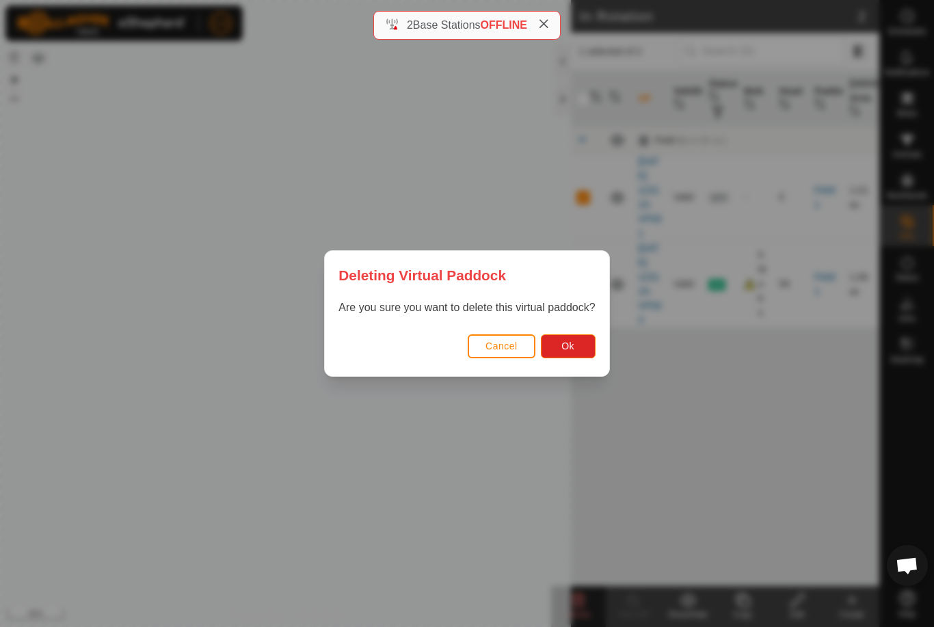
click at [576, 342] on button "Ok" at bounding box center [568, 346] width 55 height 24
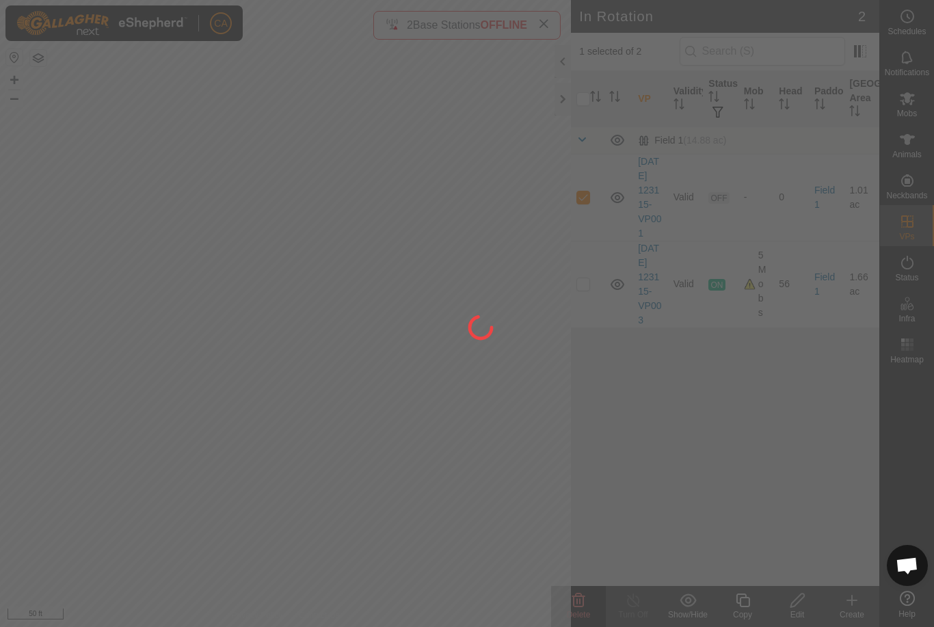
checkbox input "false"
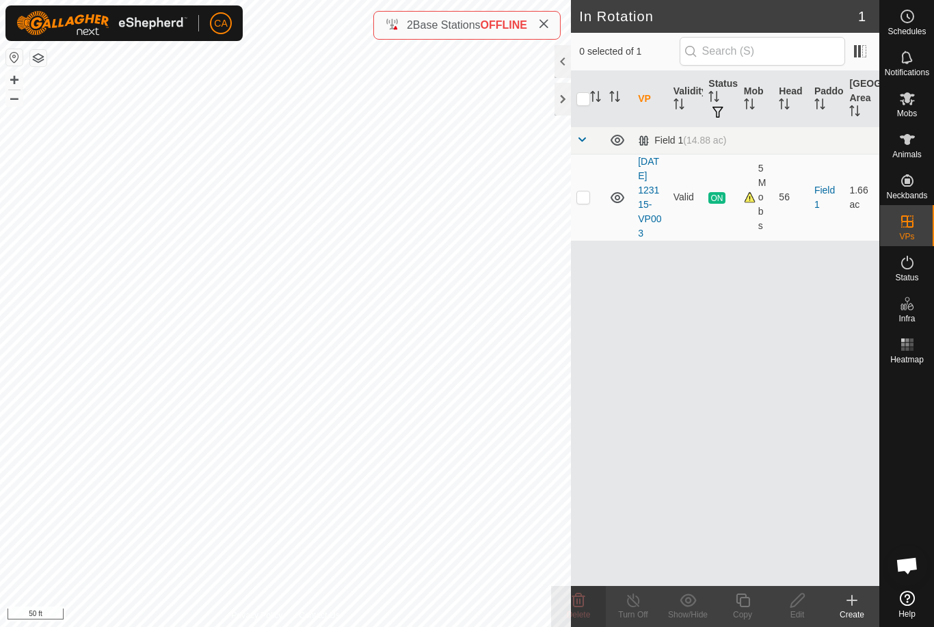
click at [586, 202] on p-checkbox at bounding box center [583, 196] width 14 height 11
checkbox input "true"
click at [748, 606] on icon at bounding box center [743, 600] width 14 height 14
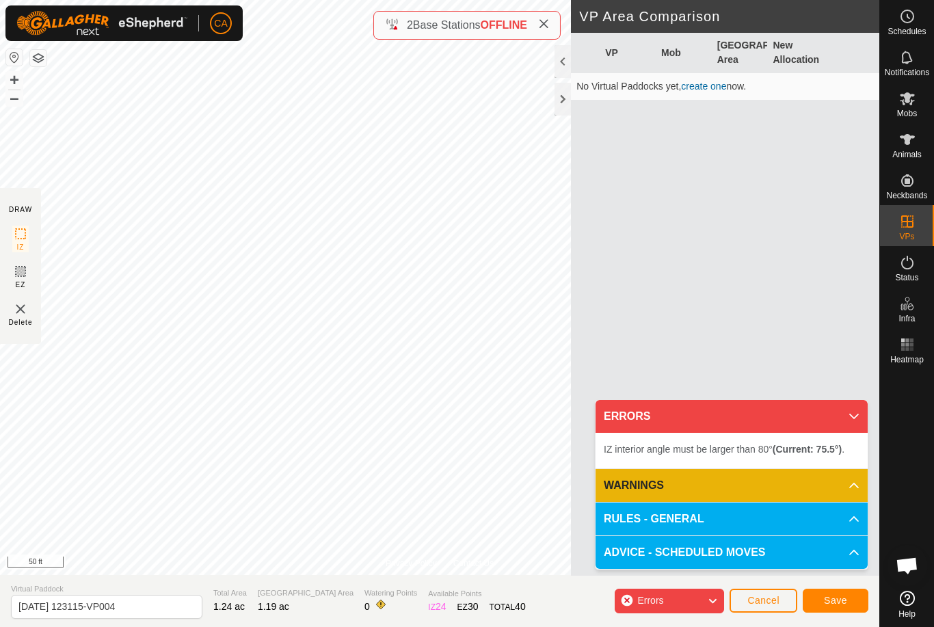
click at [842, 602] on span "Save" at bounding box center [835, 600] width 23 height 11
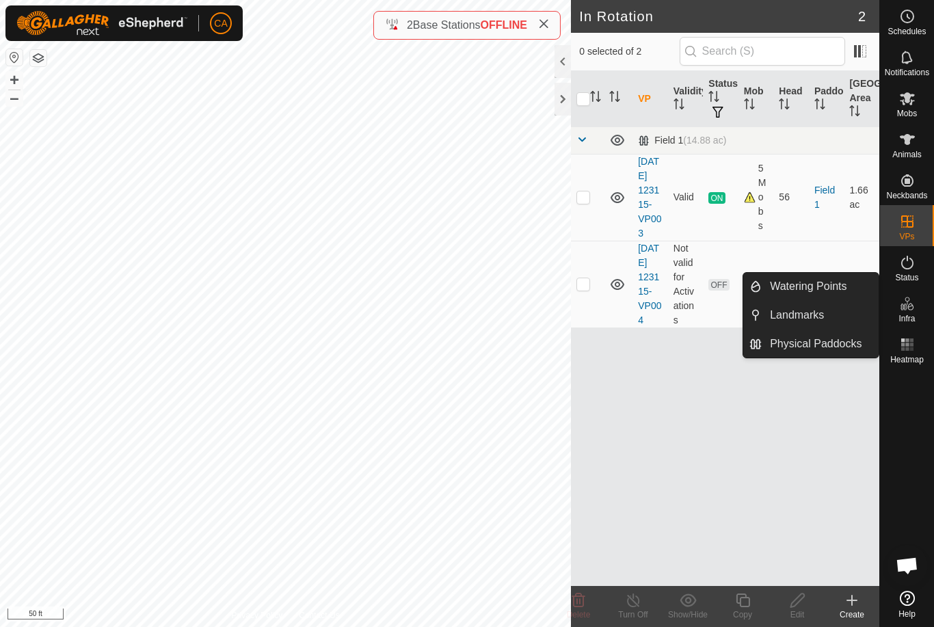
click at [838, 313] on link "Landmarks" at bounding box center [820, 314] width 117 height 27
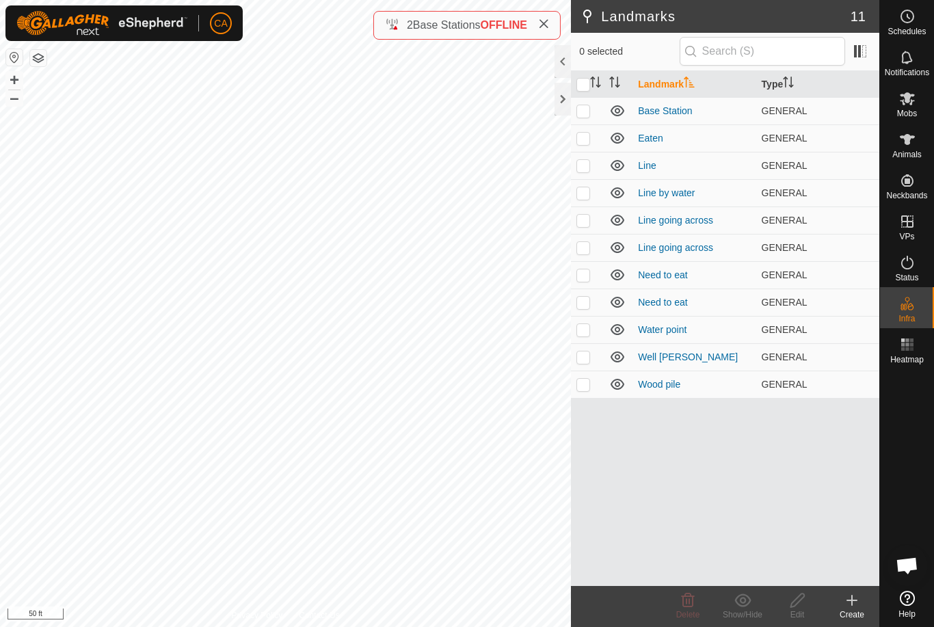
click at [587, 298] on p-checkbox at bounding box center [583, 302] width 14 height 11
checkbox input "true"
click at [587, 275] on p-checkbox at bounding box center [583, 274] width 14 height 11
click at [690, 602] on icon at bounding box center [688, 600] width 13 height 14
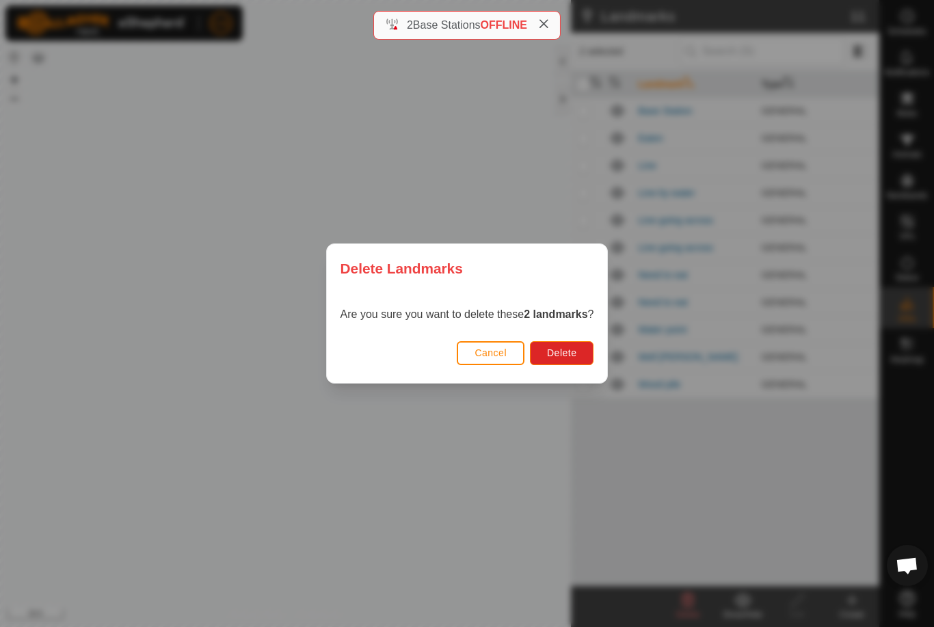
click at [573, 360] on button "Delete" at bounding box center [562, 353] width 64 height 24
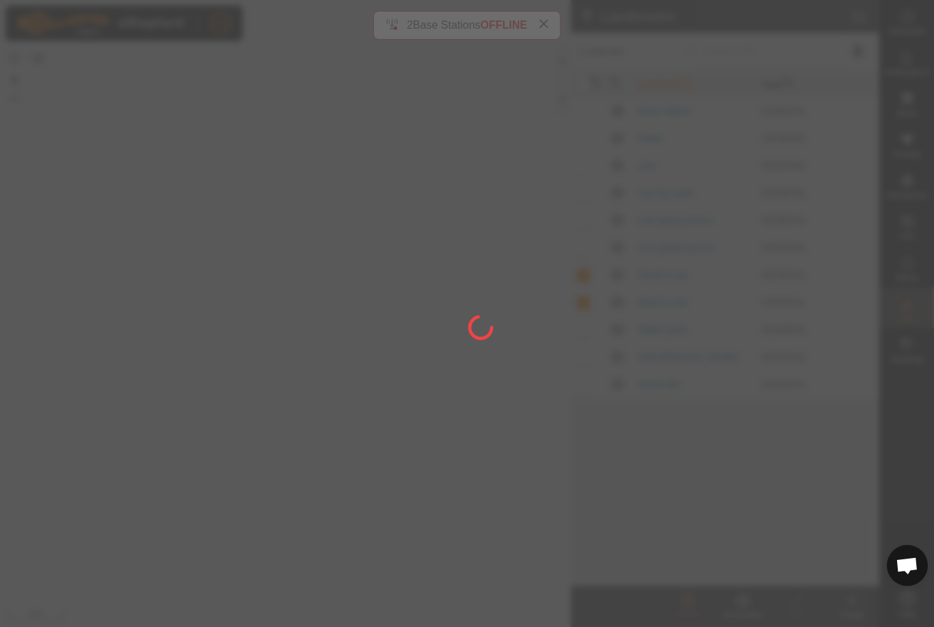
checkbox input "false"
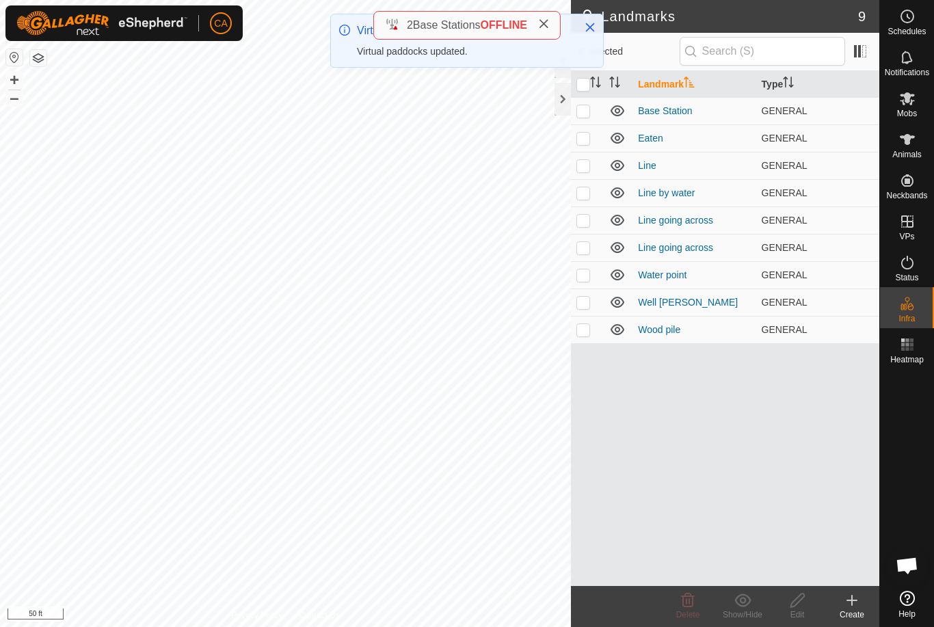
click at [587, 155] on td at bounding box center [587, 165] width 33 height 27
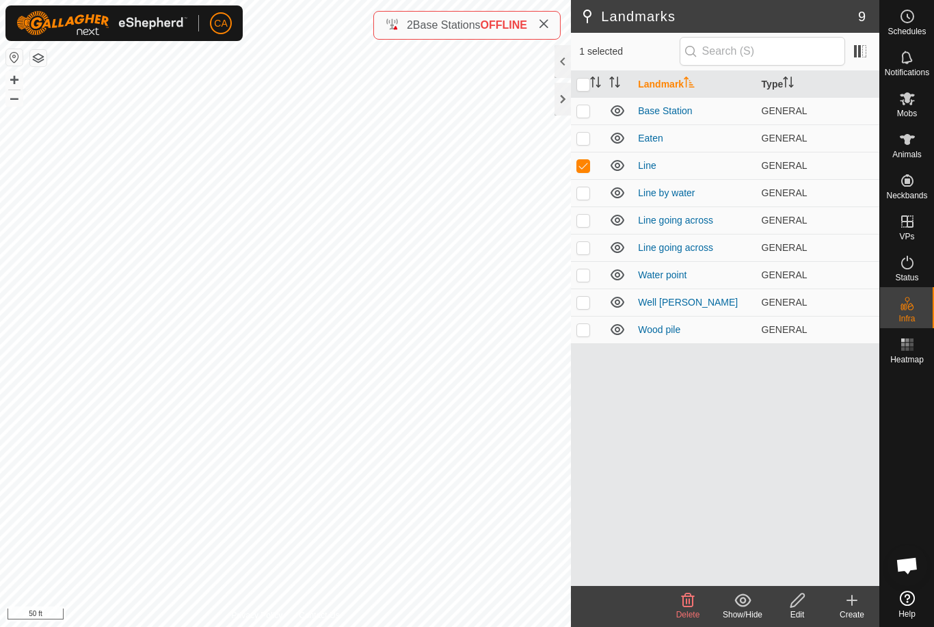
click at [576, 158] on td at bounding box center [587, 165] width 33 height 27
checkbox input "false"
click at [592, 193] on td at bounding box center [587, 192] width 33 height 27
click at [587, 195] on p-checkbox at bounding box center [583, 192] width 14 height 11
checkbox input "false"
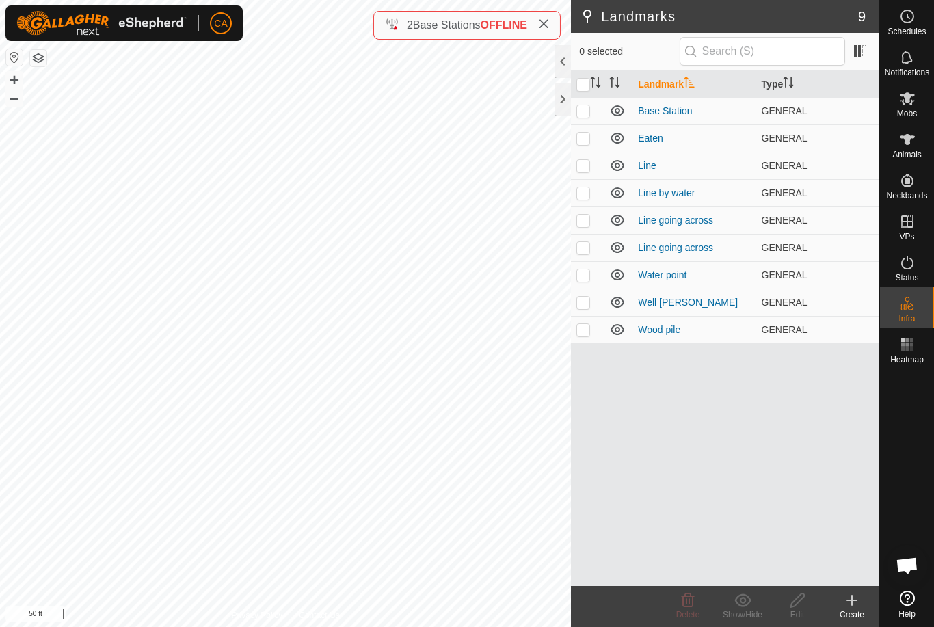
click at [593, 219] on td at bounding box center [587, 219] width 33 height 27
click at [593, 217] on td at bounding box center [587, 219] width 33 height 27
checkbox input "false"
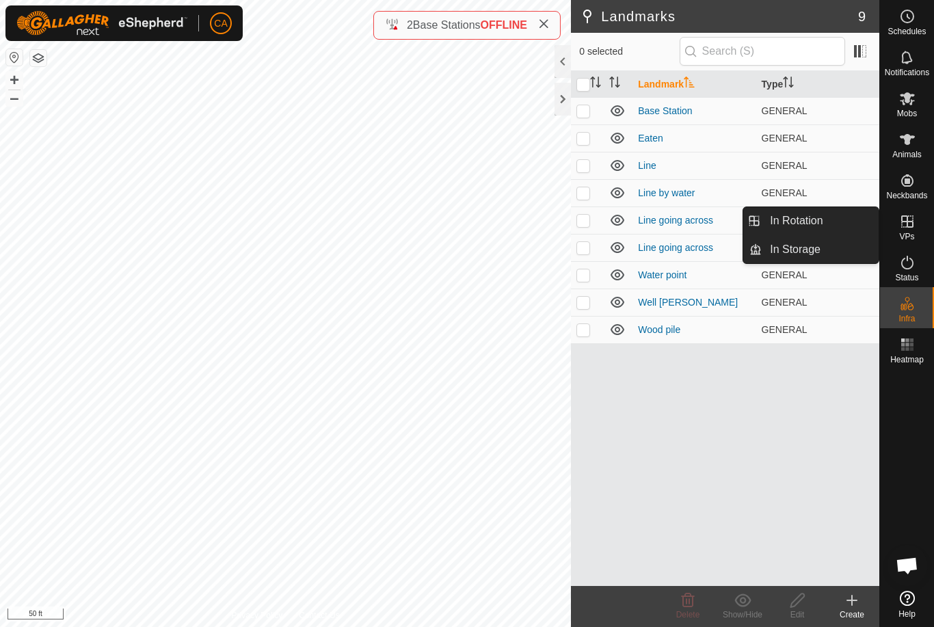
click at [799, 217] on span "In Rotation" at bounding box center [796, 221] width 53 height 16
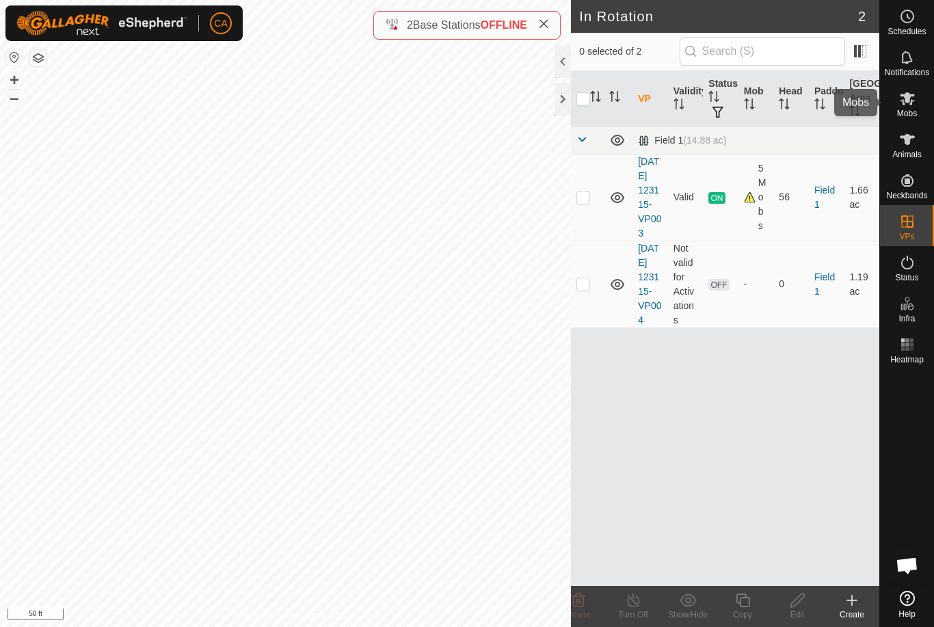
click at [915, 109] on span "Mobs" at bounding box center [907, 113] width 20 height 8
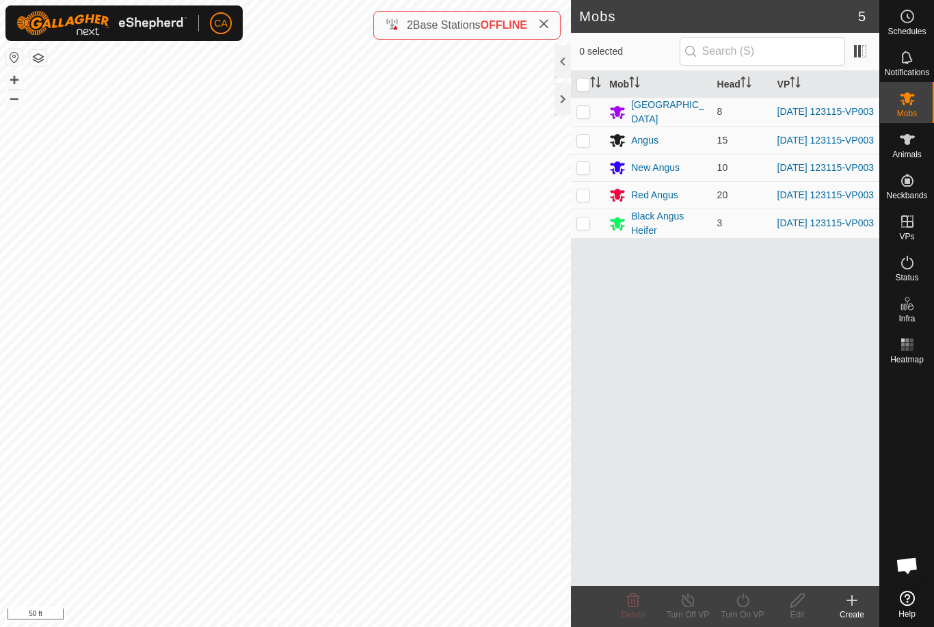
click at [580, 85] on input "checkbox" at bounding box center [583, 85] width 14 height 14
checkbox input "true"
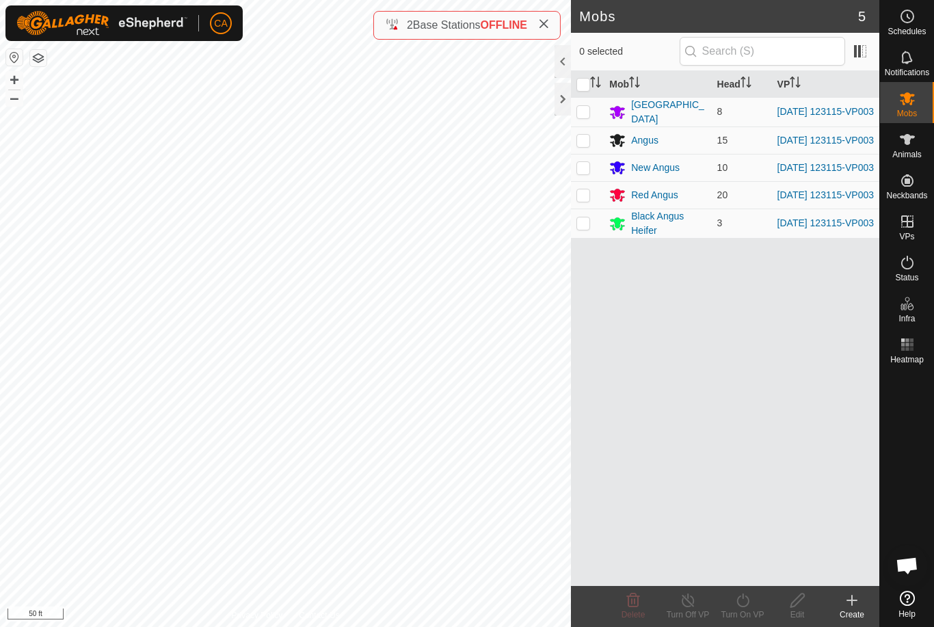
checkbox input "true"
click at [742, 607] on icon at bounding box center [742, 600] width 17 height 16
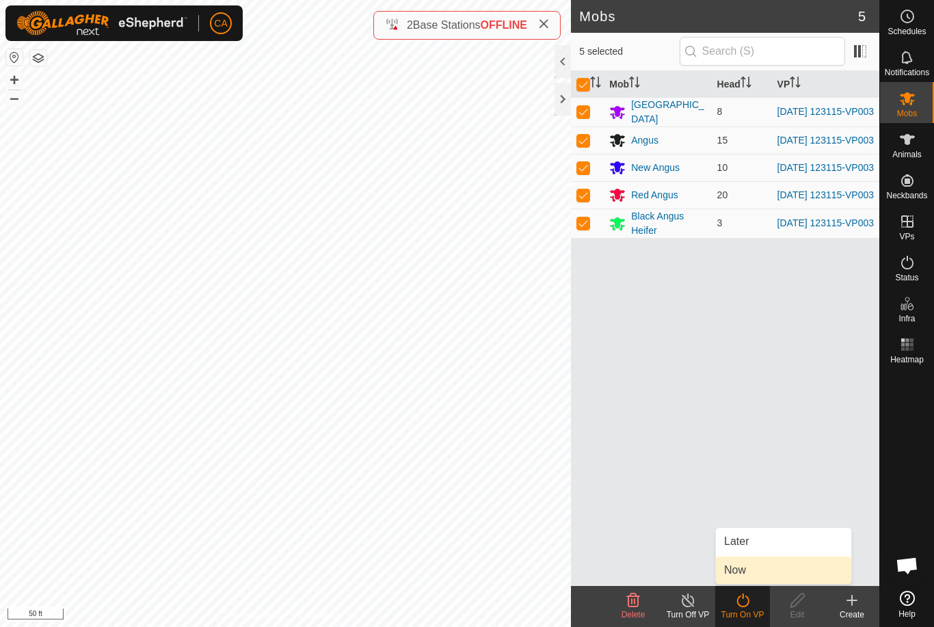
click at [757, 578] on link "Now" at bounding box center [783, 569] width 135 height 27
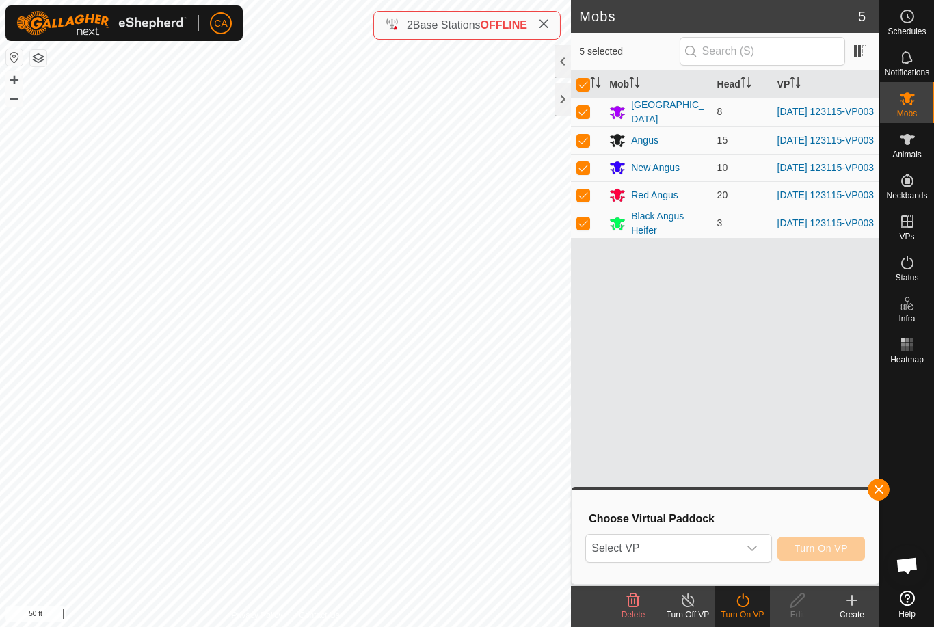
click at [736, 545] on span "Select VP" at bounding box center [662, 548] width 152 height 27
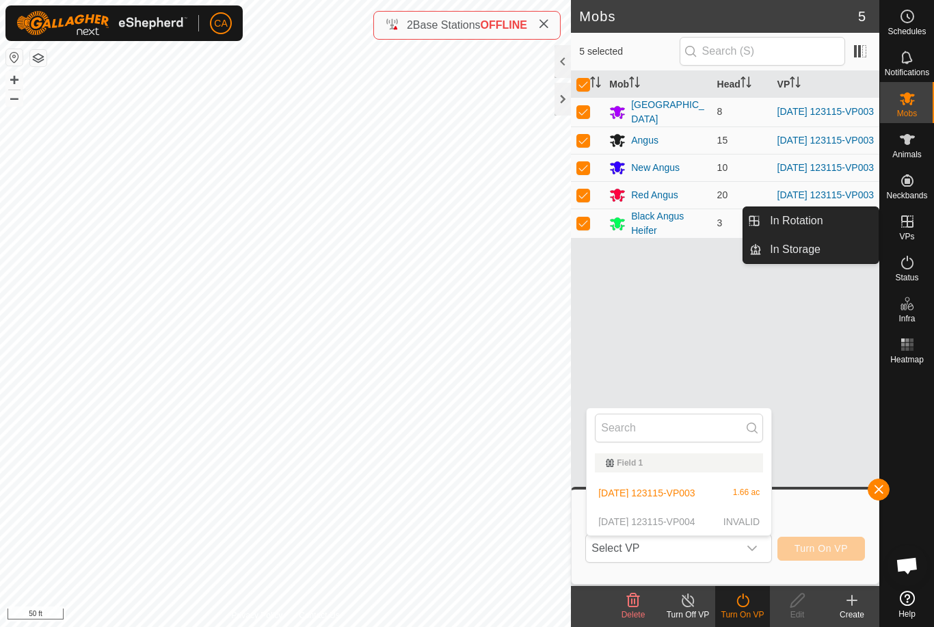
click at [828, 227] on link "In Rotation" at bounding box center [820, 220] width 117 height 27
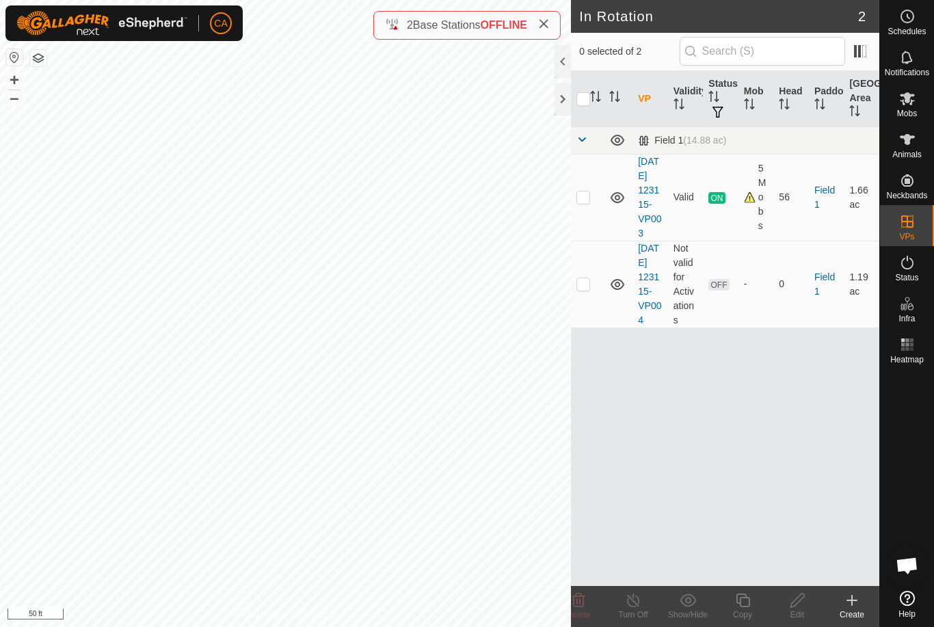
click at [572, 313] on td at bounding box center [587, 284] width 33 height 87
checkbox input "true"
click at [797, 604] on icon at bounding box center [797, 600] width 17 height 16
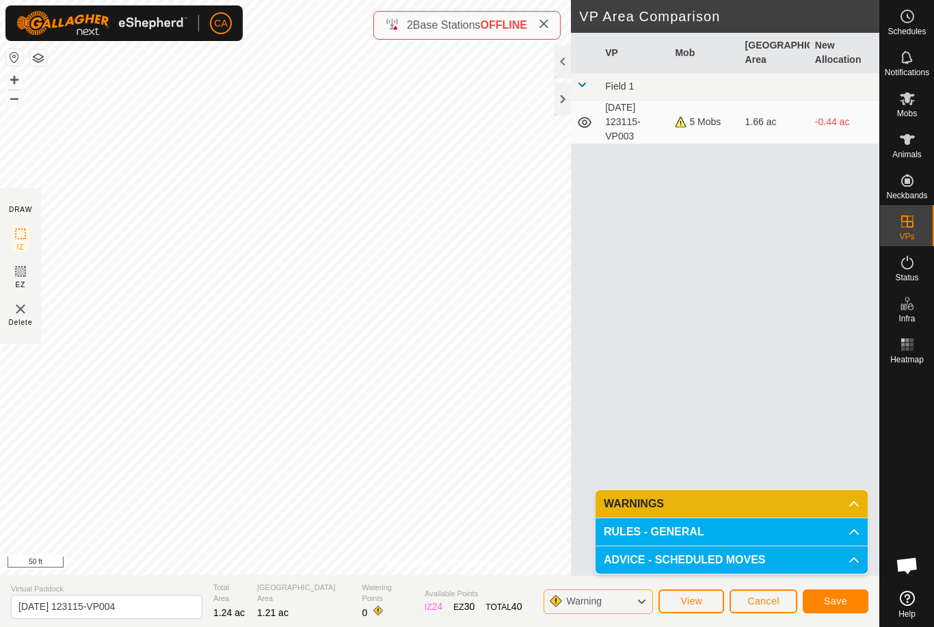
click at [829, 602] on span "Save" at bounding box center [835, 600] width 23 height 11
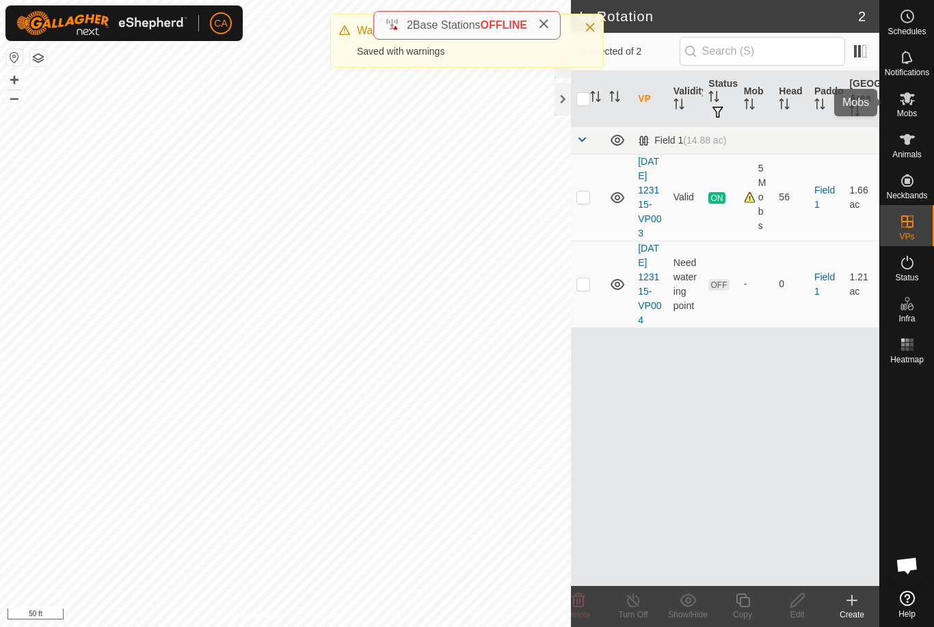
click at [912, 98] on icon at bounding box center [907, 98] width 16 height 16
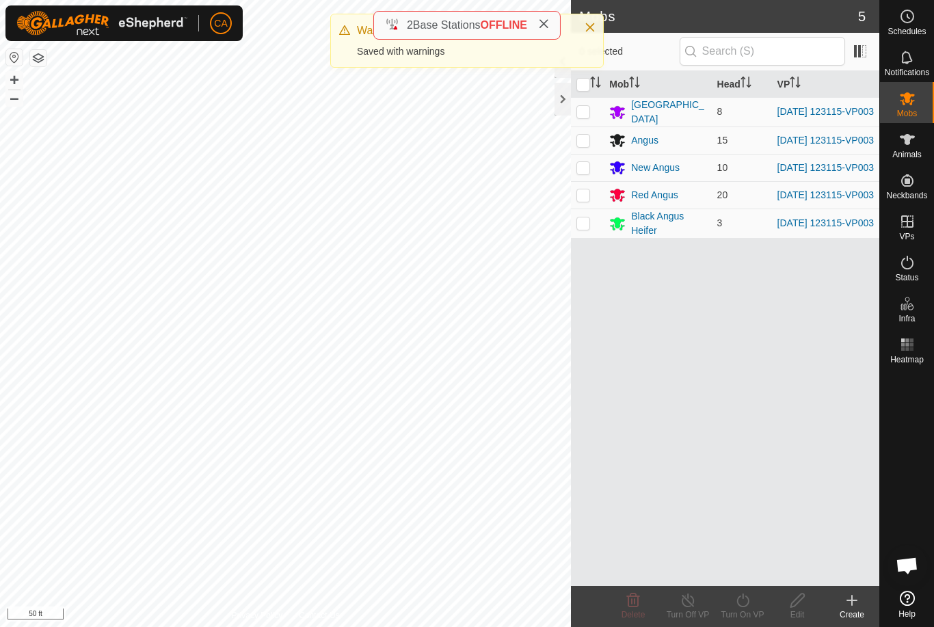
click at [586, 85] on input "checkbox" at bounding box center [583, 85] width 14 height 14
checkbox input "true"
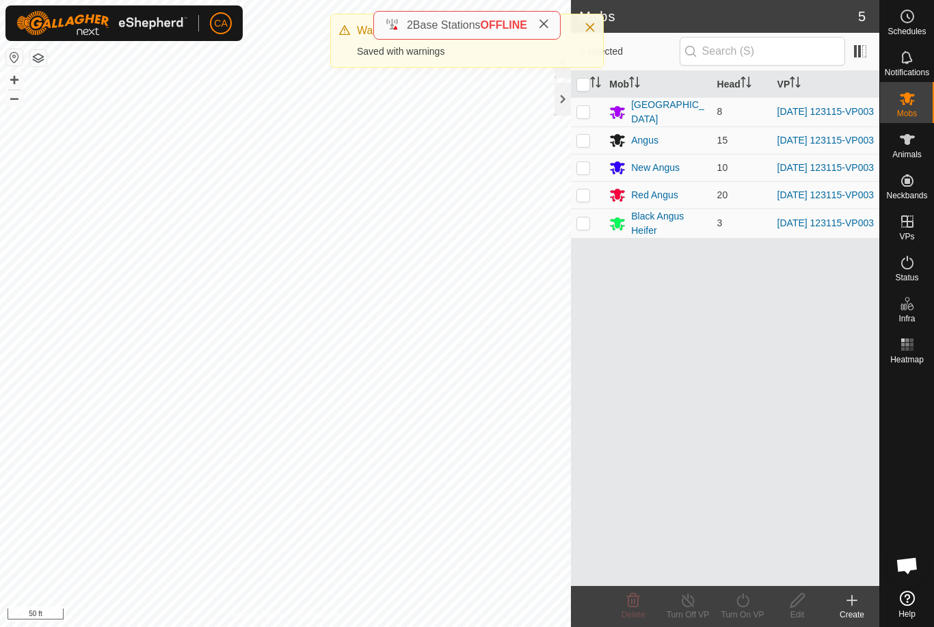
checkbox input "true"
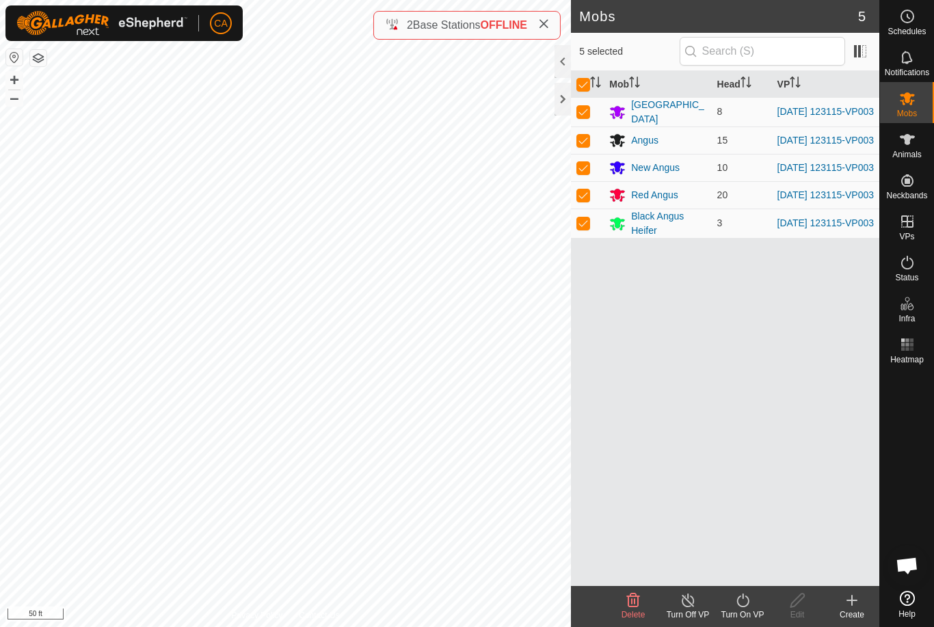
click at [747, 610] on div "Turn On VP" at bounding box center [742, 614] width 55 height 12
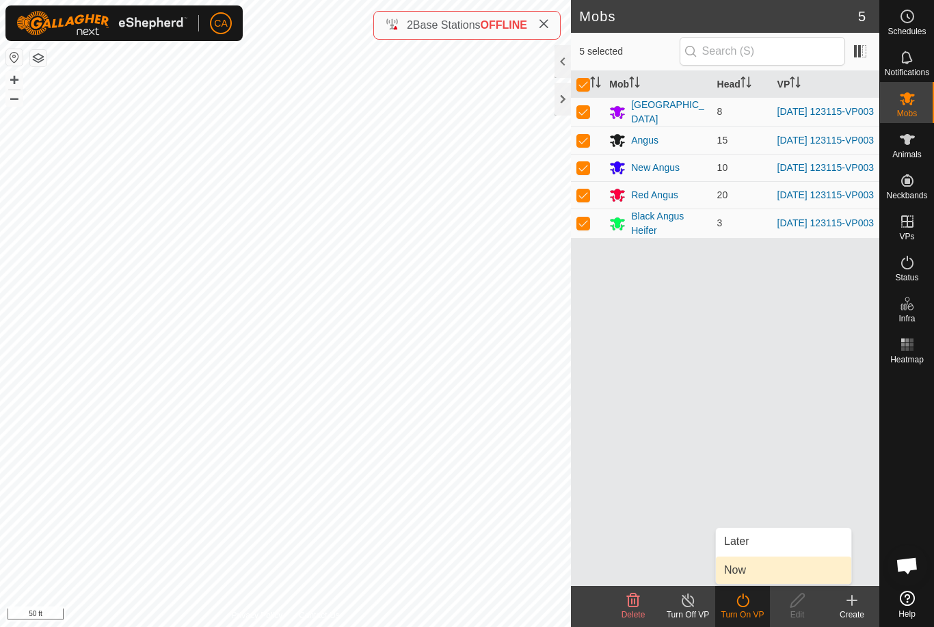
click at [770, 574] on link "Now" at bounding box center [783, 569] width 135 height 27
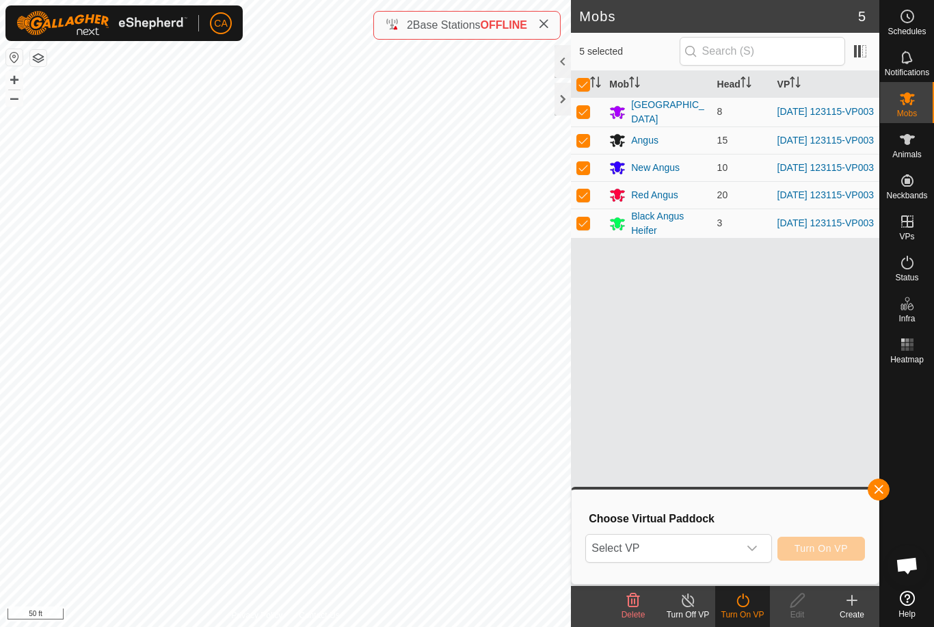
click at [727, 550] on span "Select VP" at bounding box center [662, 548] width 152 height 27
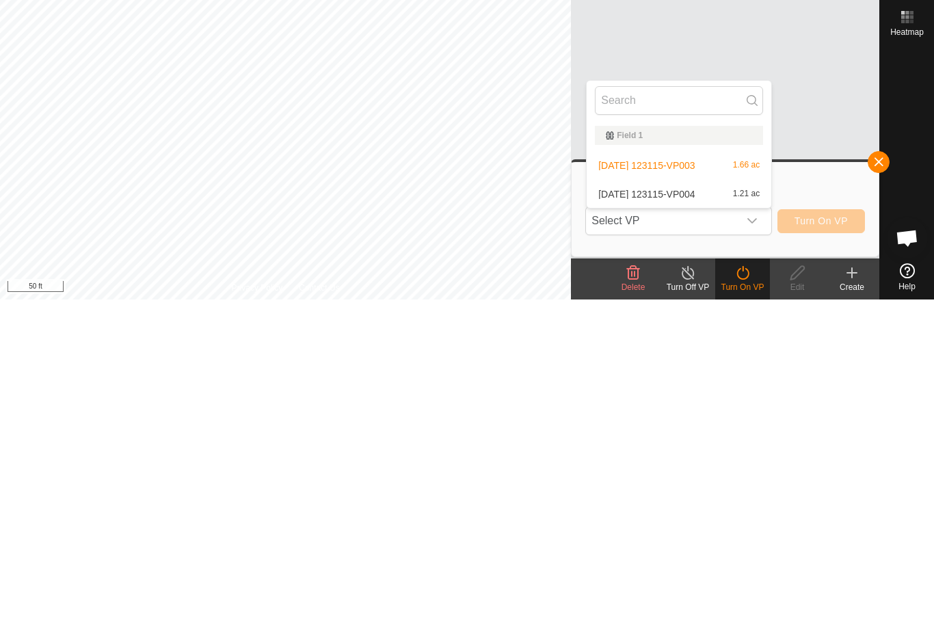
click at [695, 517] on span "2025-09-09 123115-VP004" at bounding box center [646, 522] width 96 height 10
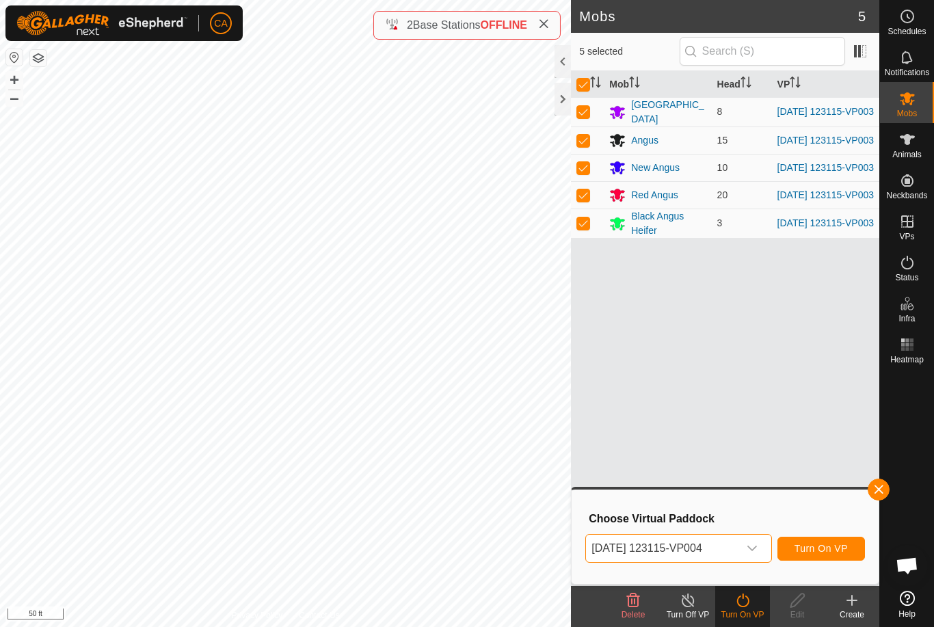
click at [840, 554] on span "Turn On VP" at bounding box center [820, 548] width 53 height 11
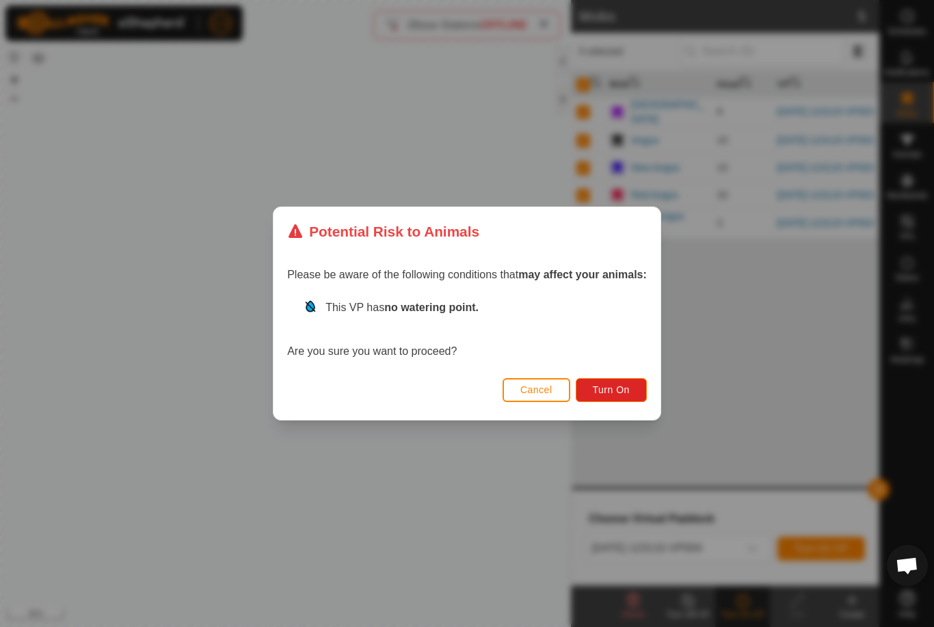
click at [632, 390] on button "Turn On" at bounding box center [611, 390] width 71 height 24
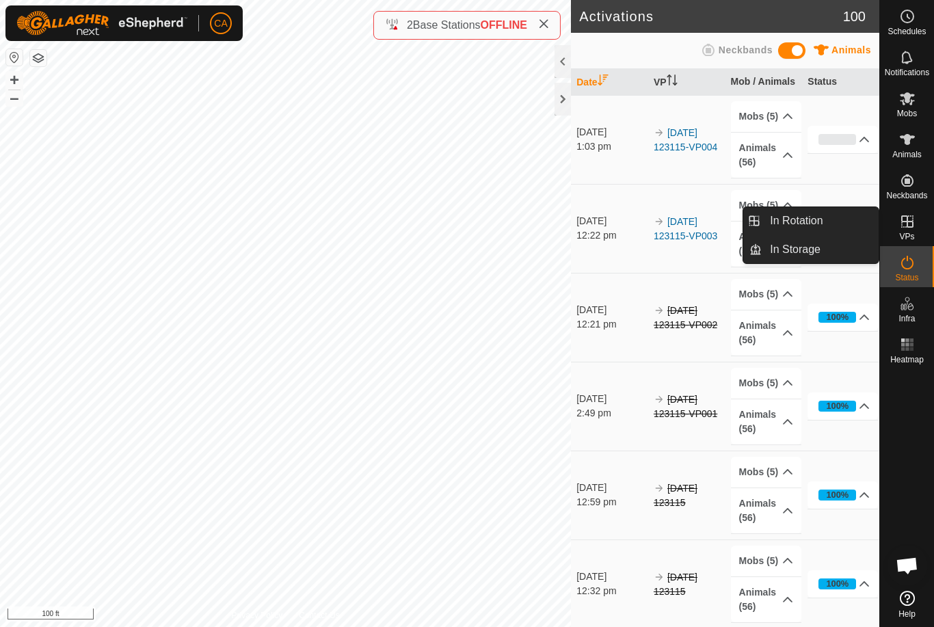
click at [829, 217] on link "In Rotation" at bounding box center [820, 220] width 117 height 27
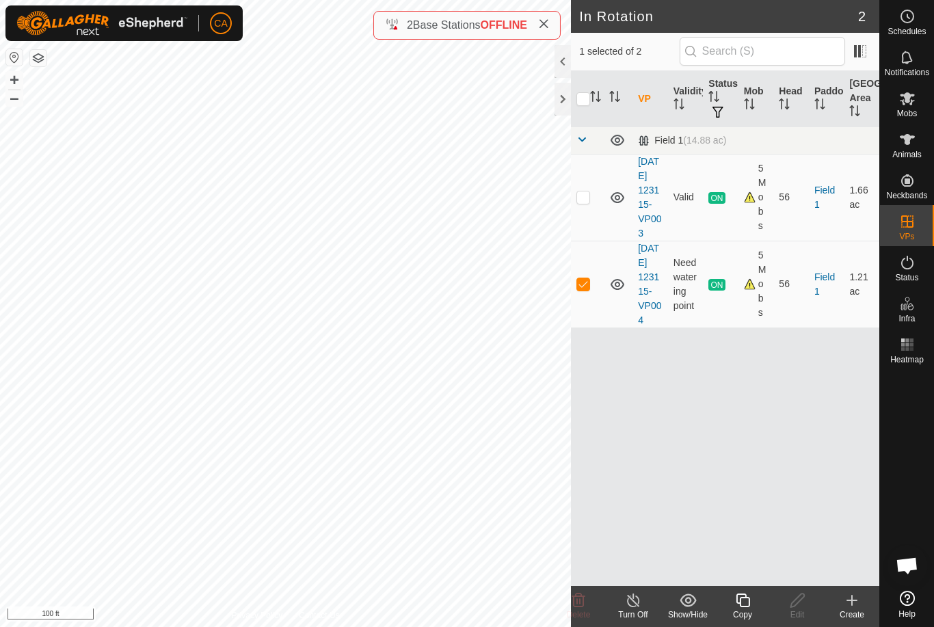
click at [747, 604] on icon at bounding box center [742, 600] width 17 height 16
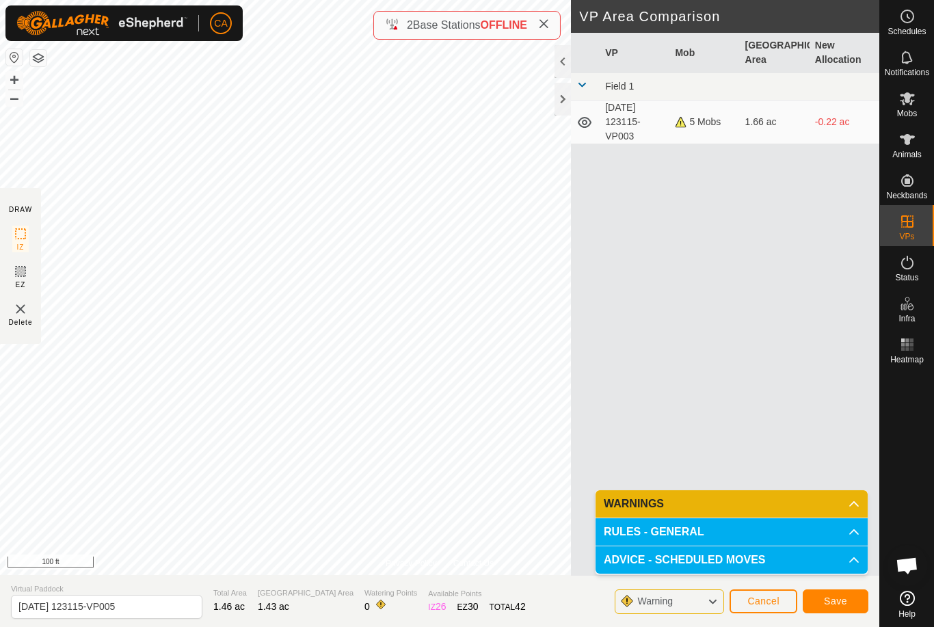
click at [842, 601] on span "Save" at bounding box center [835, 600] width 23 height 11
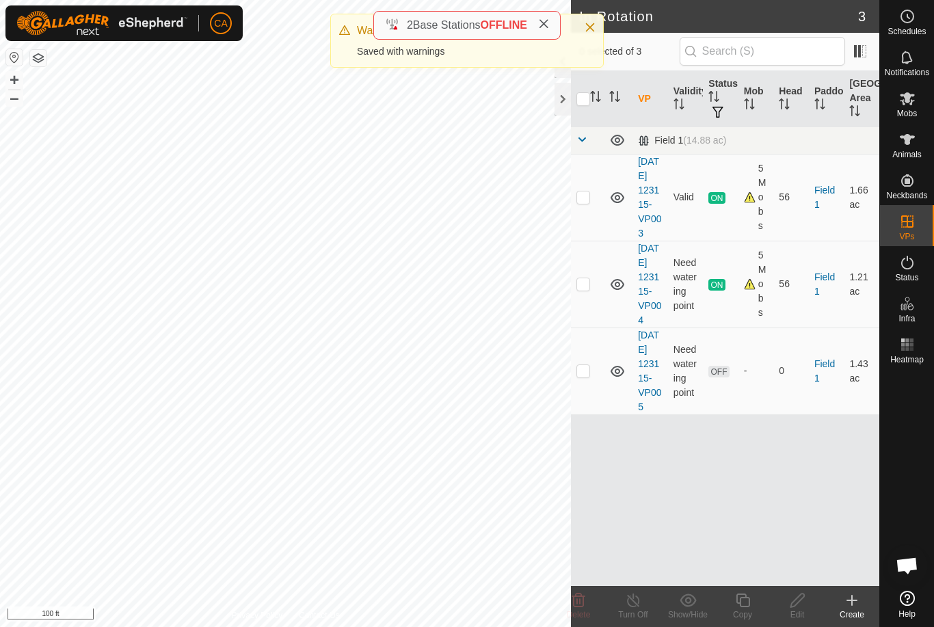
click at [859, 600] on icon at bounding box center [852, 600] width 16 height 16
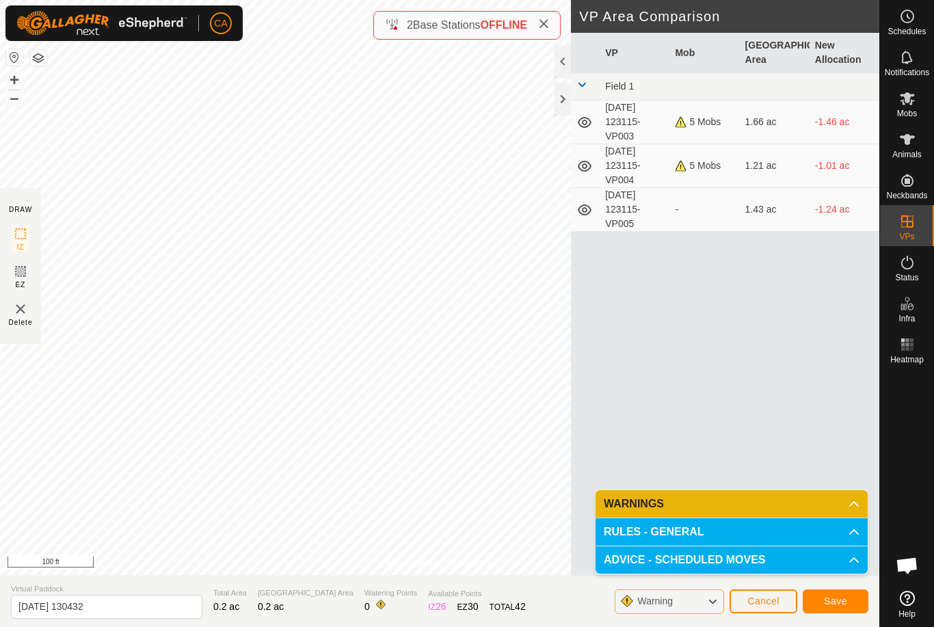
click at [766, 598] on span "Cancel" at bounding box center [763, 600] width 32 height 11
